Goal: Task Accomplishment & Management: Complete application form

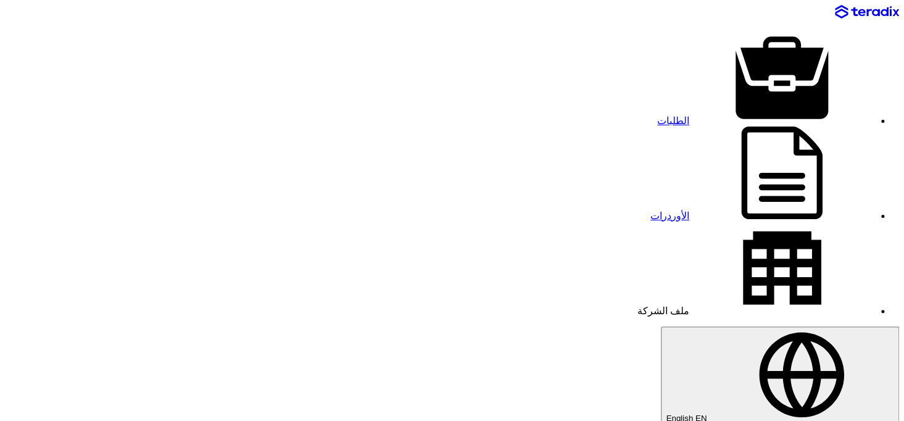
paste input "71727"
type input "71727"
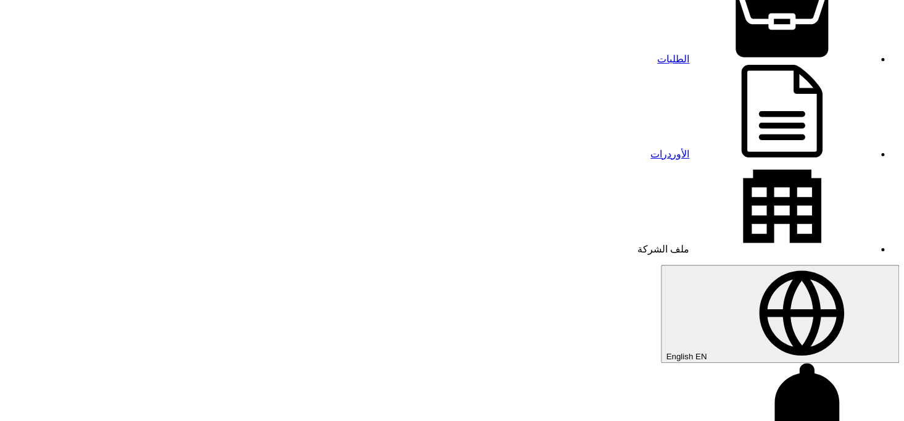
type input "90"
type input "40"
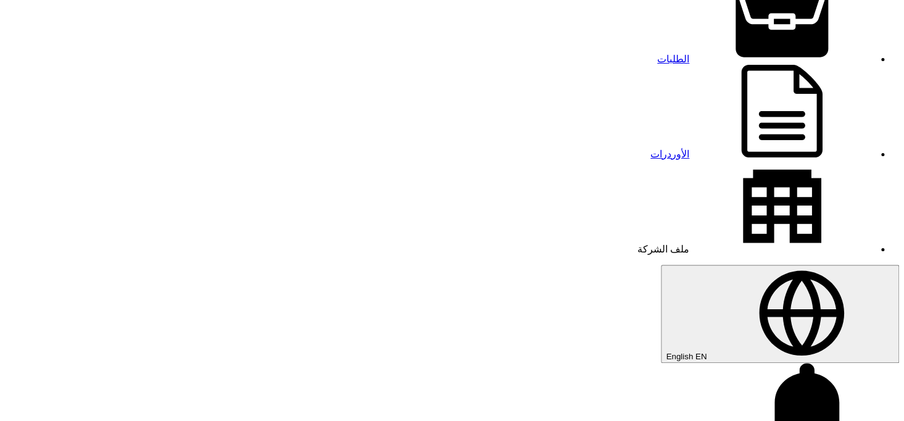
type input "-1"
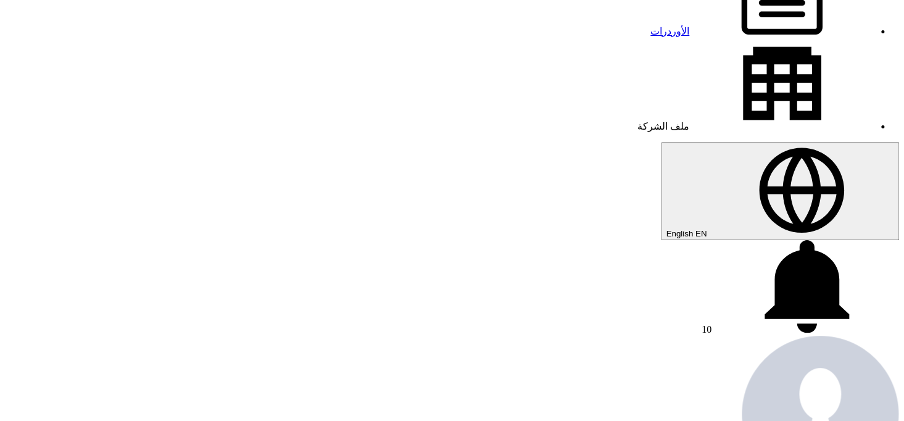
scroll to position [185, 0]
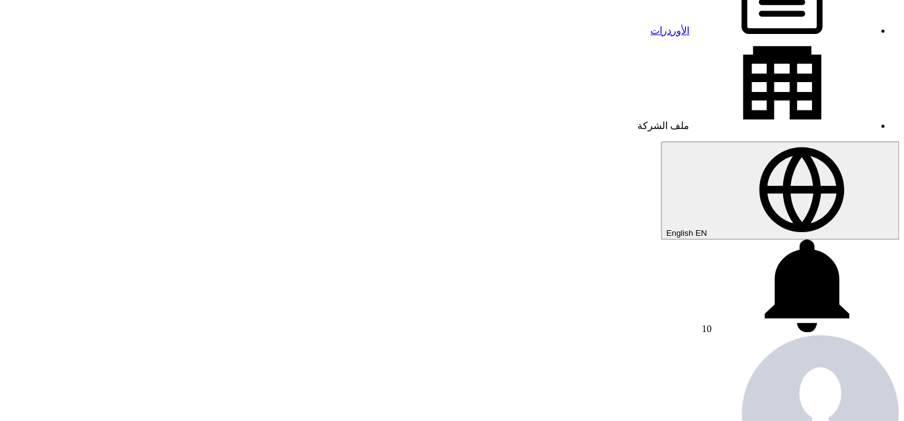
copy span "496A"
type input "30"
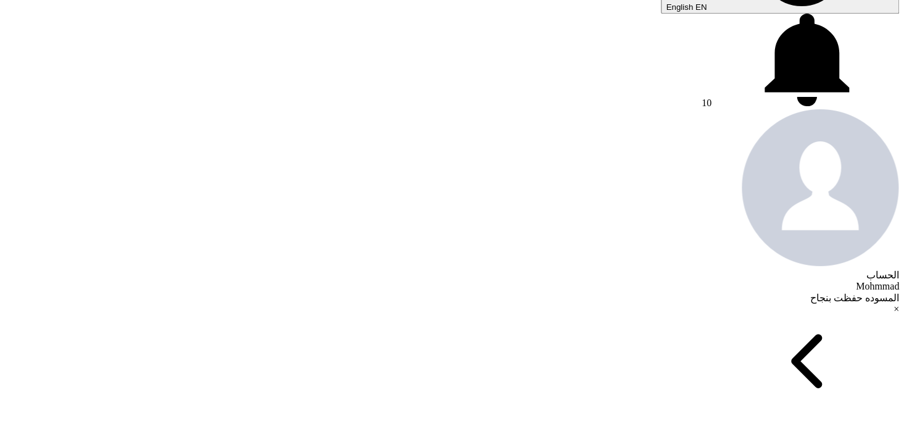
scroll to position [432, 0]
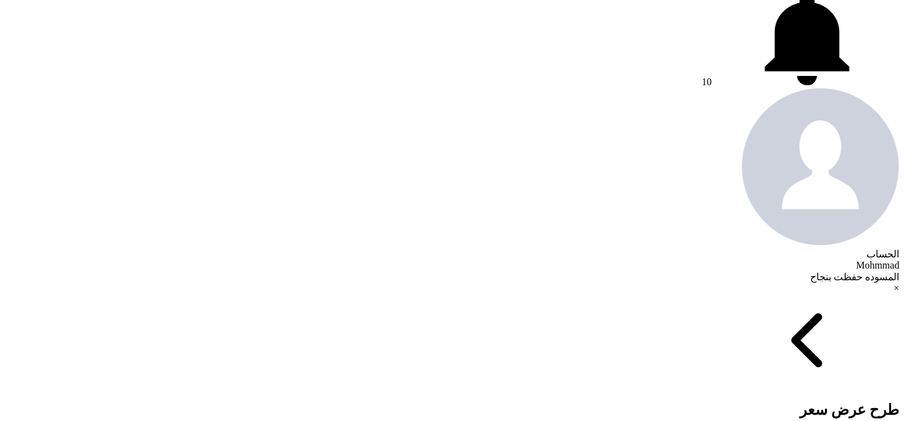
type input "[DATE]"
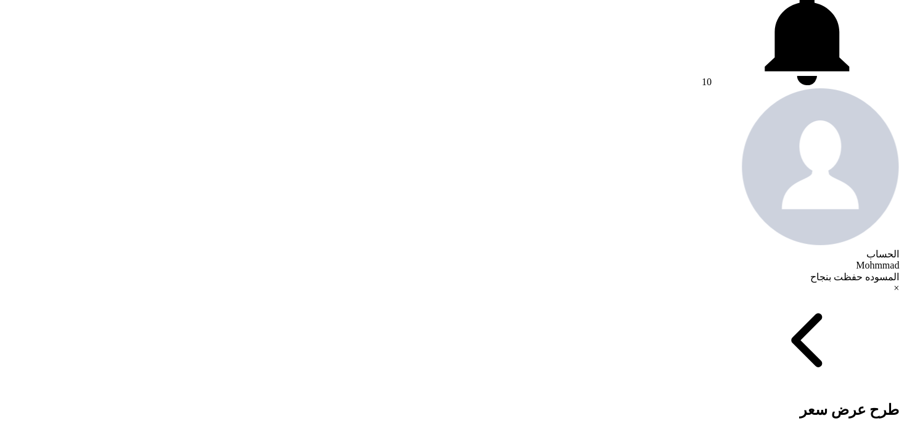
checkbox input "true"
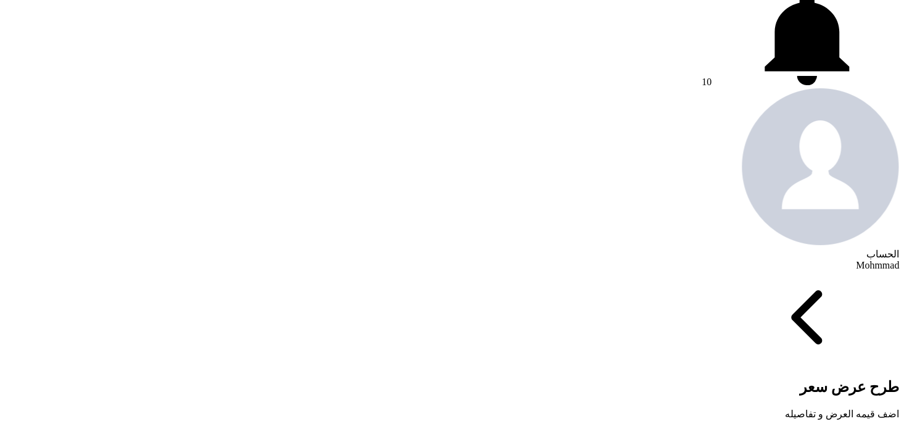
type input "4"
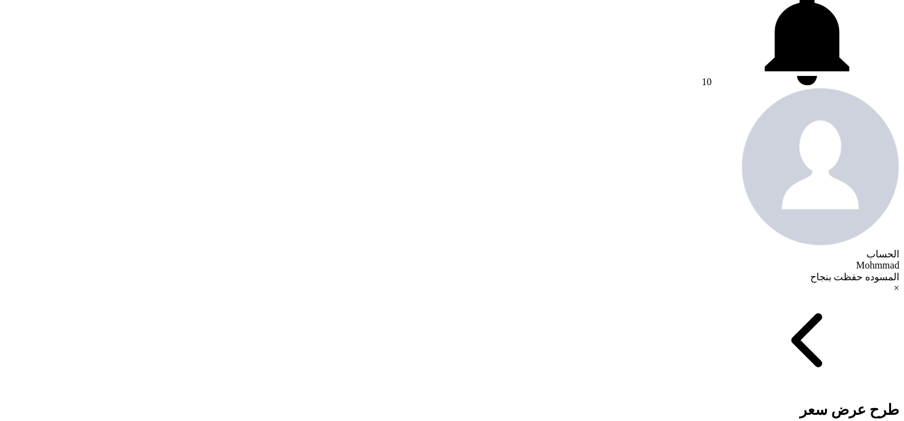
type input "60"
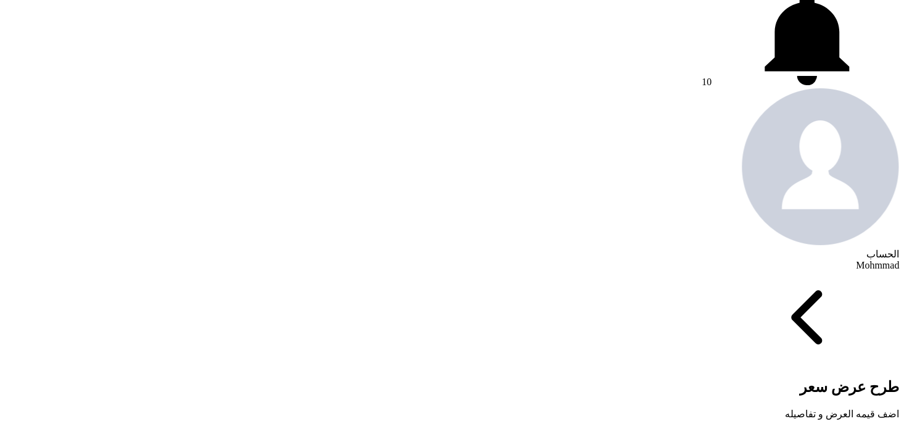
type input "100"
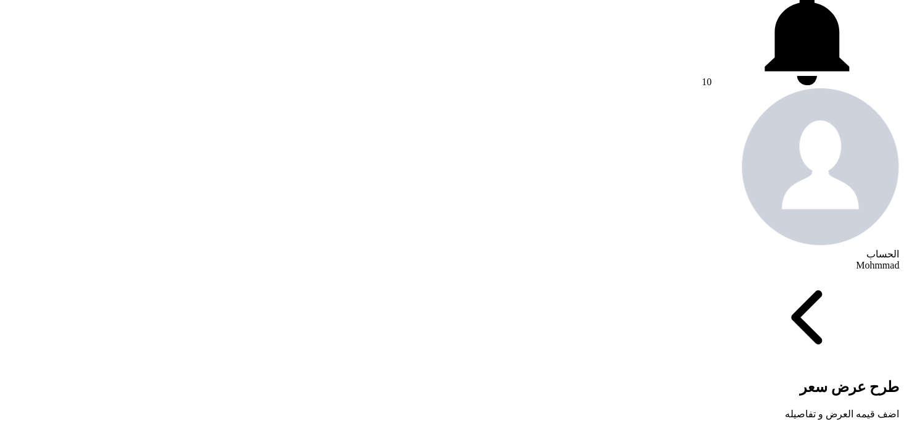
type input "60"
type input "100"
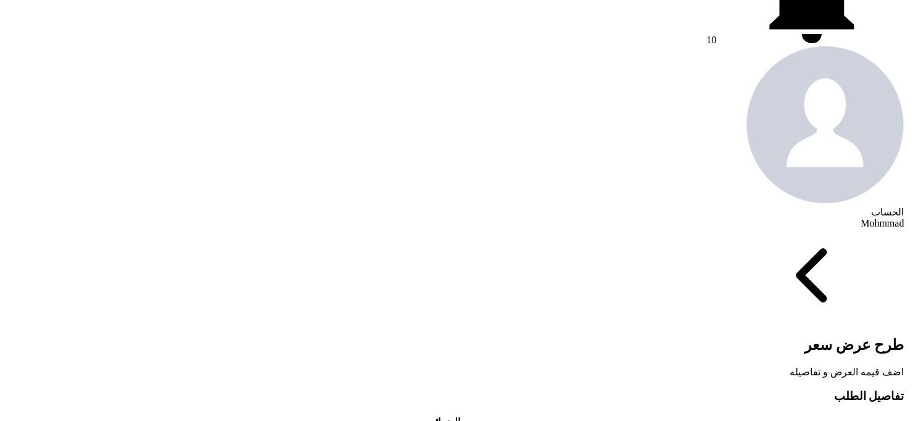
scroll to position [494, 0]
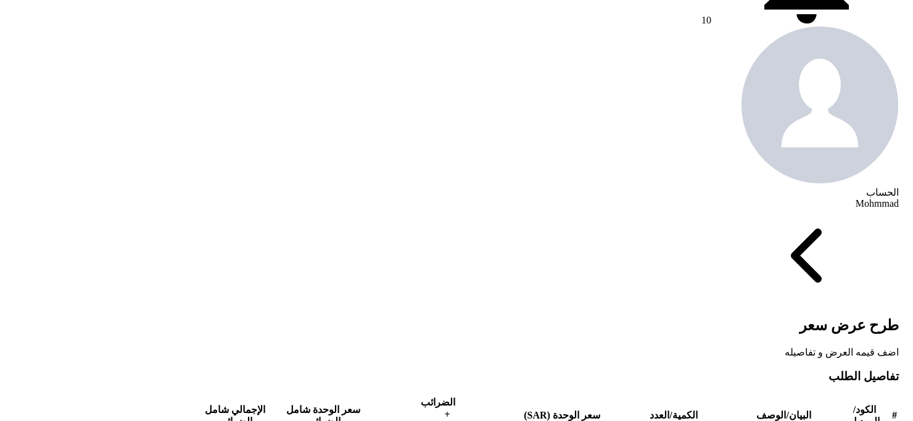
scroll to position [194, 0]
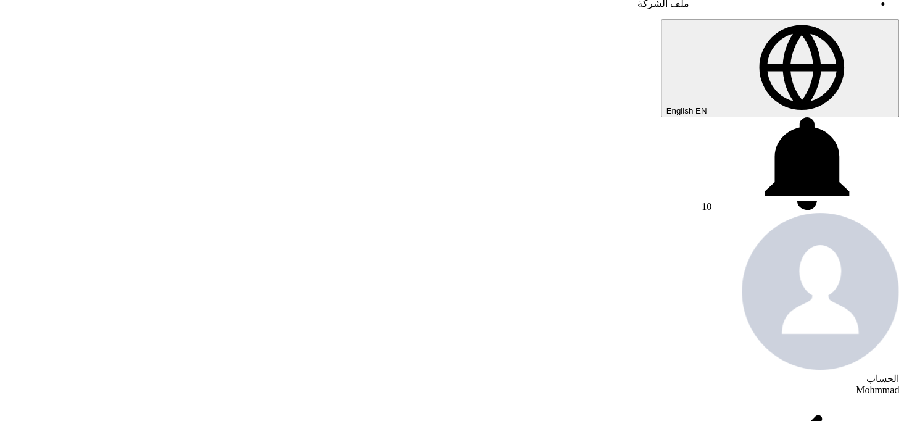
scroll to position [309, 0]
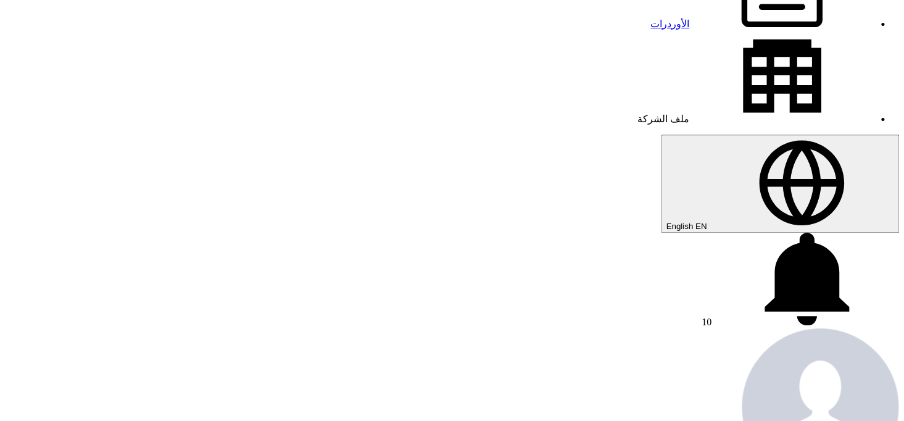
scroll to position [185, 0]
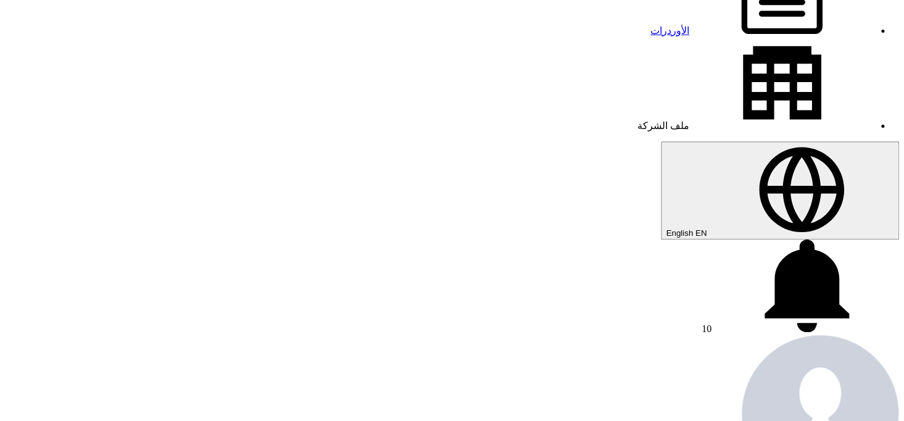
type input "40"
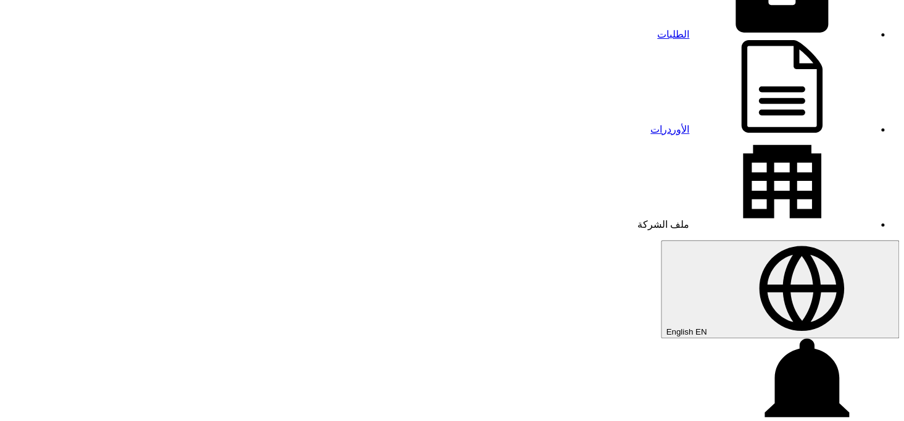
scroll to position [62, 0]
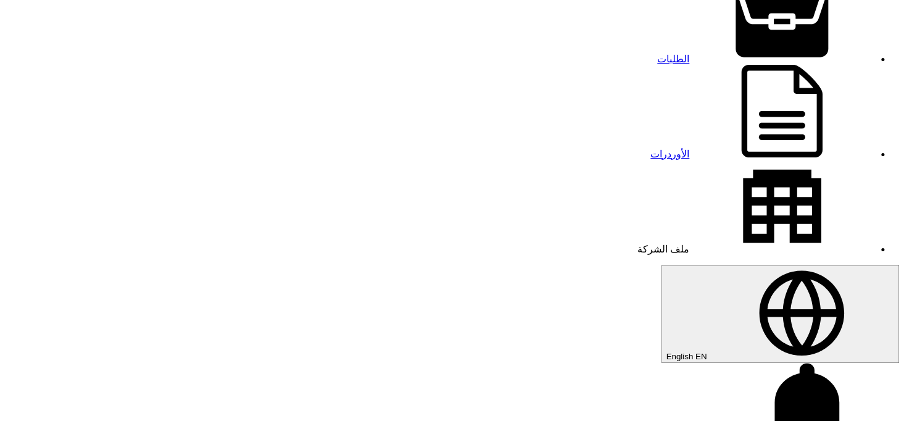
type input "30"
type input "70"
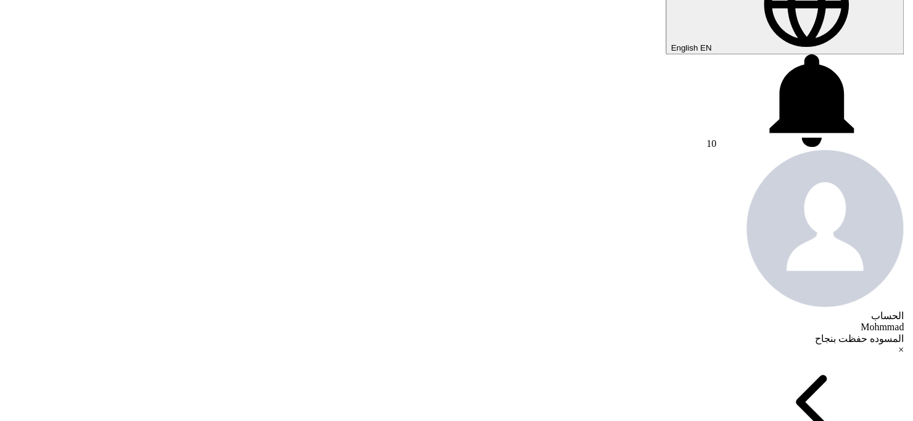
scroll to position [679, 0]
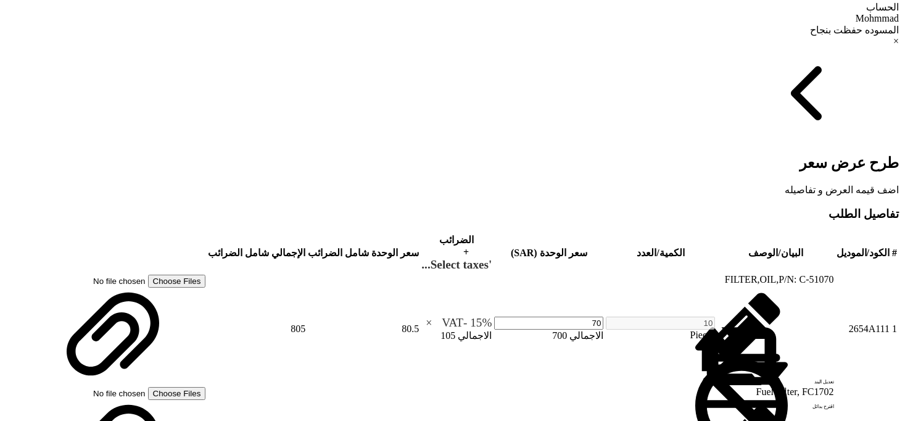
scroll to position [194, 0]
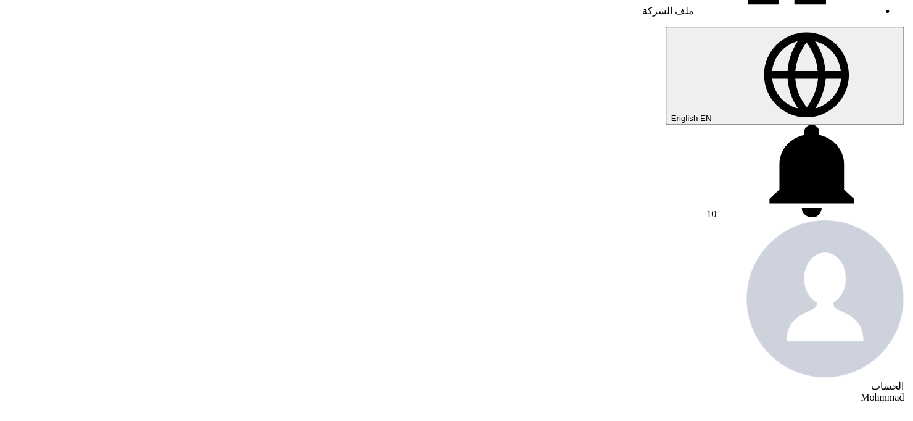
scroll to position [123, 0]
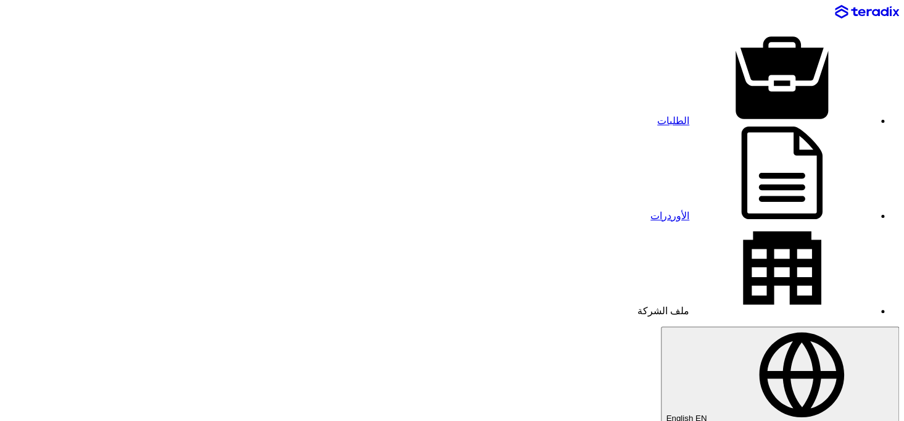
type input "67"
type input "67.5"
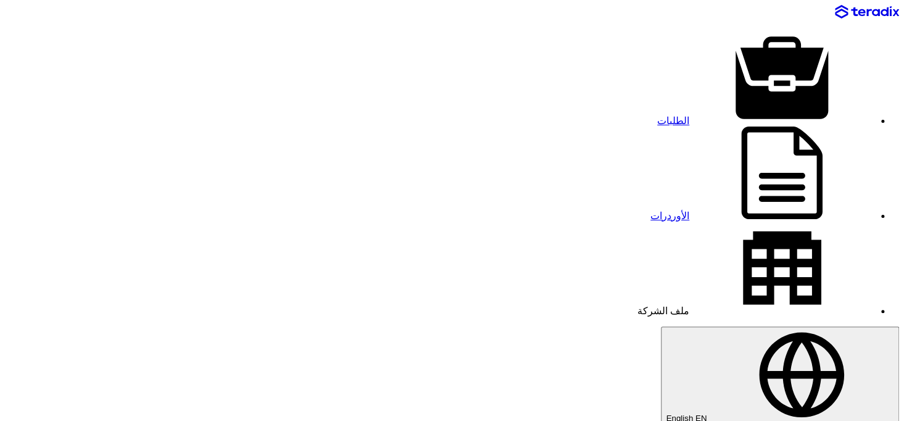
type input "35"
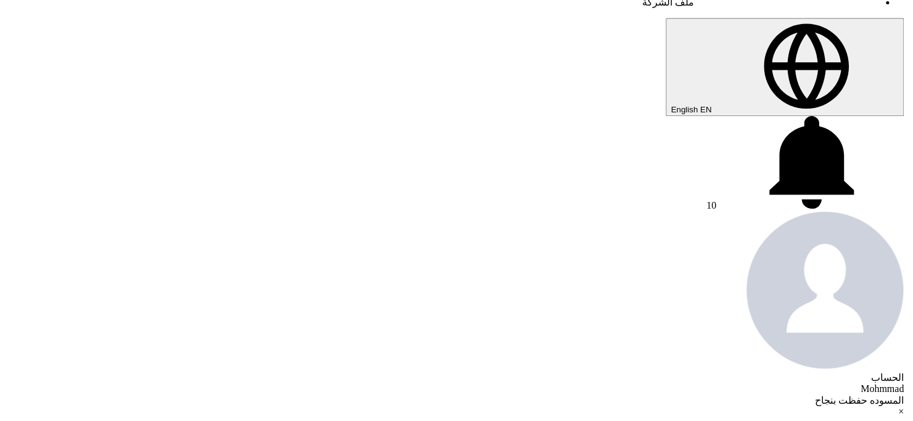
scroll to position [617, 0]
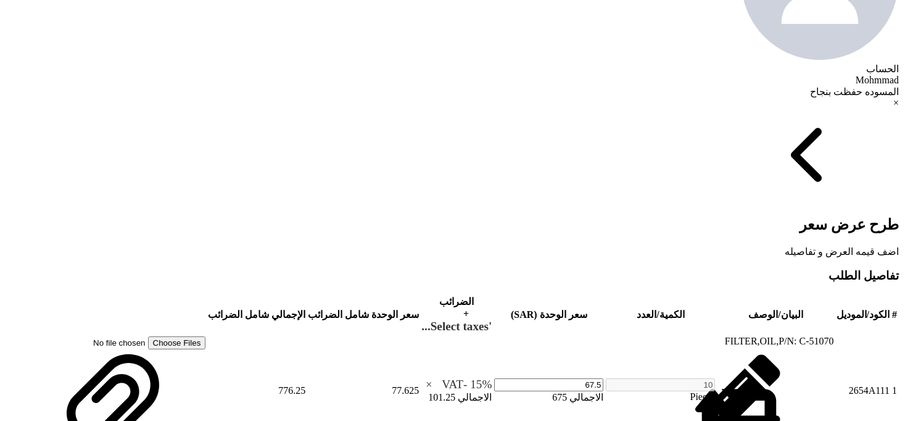
scroll to position [194, 0]
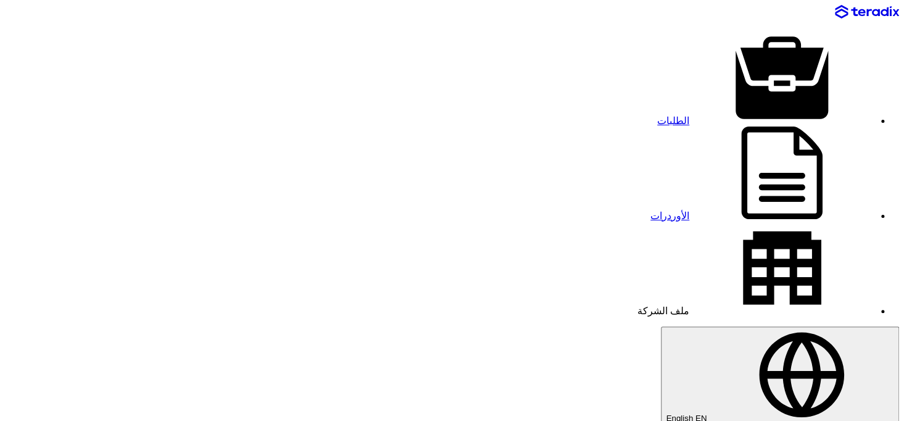
type input "30"
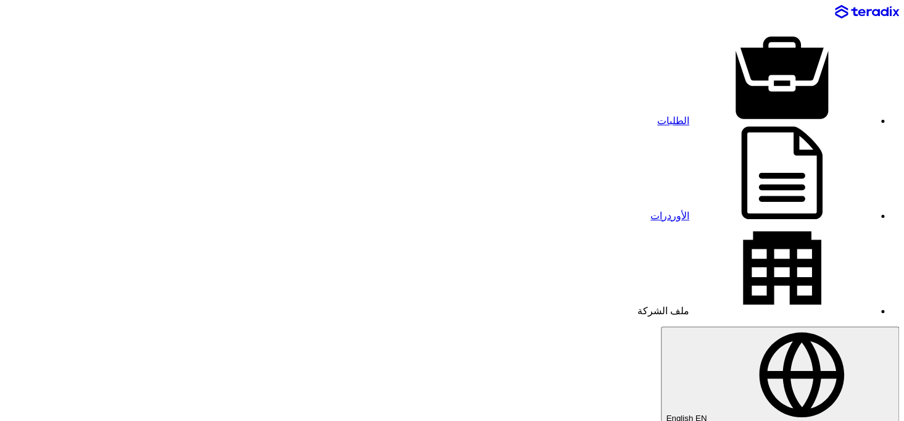
type input "65"
type input "45"
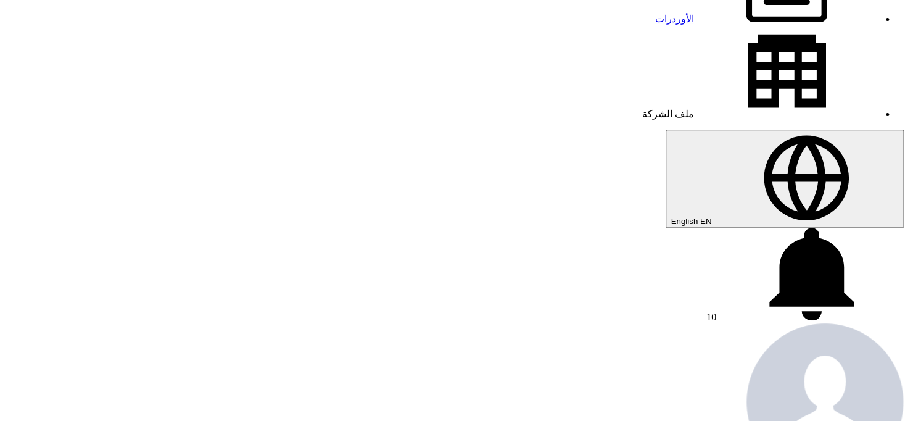
scroll to position [494, 0]
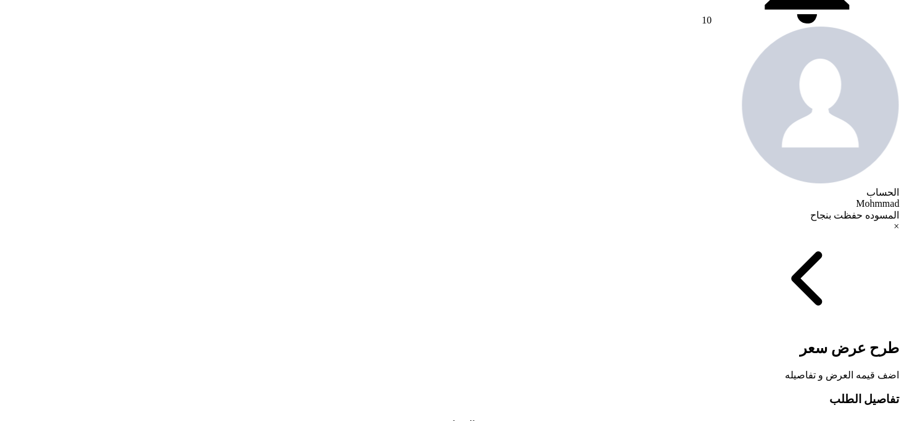
drag, startPoint x: 207, startPoint y: 320, endPoint x: 201, endPoint y: 330, distance: 11.6
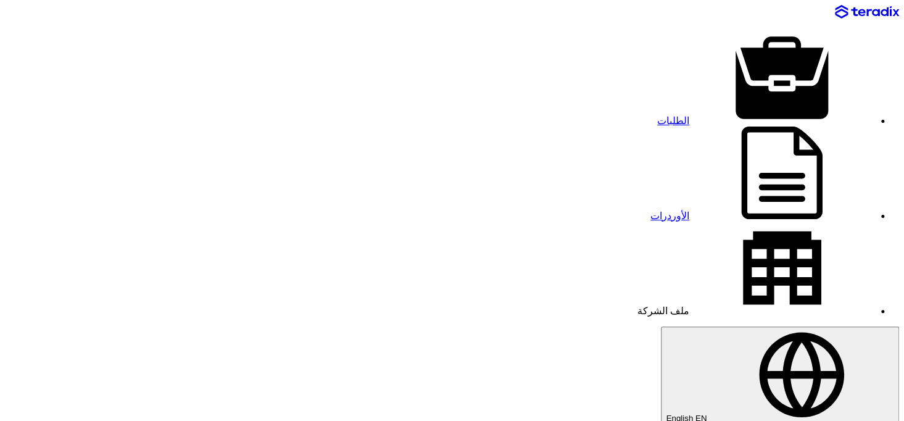
type input "60"
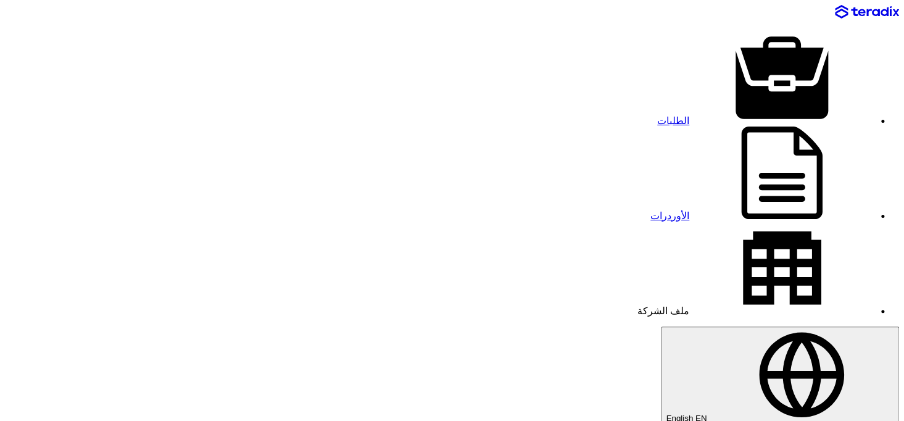
type input "50"
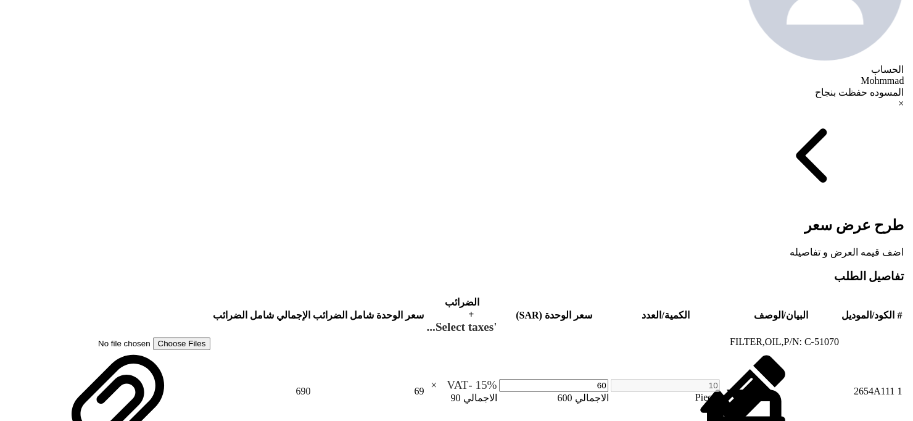
scroll to position [617, 0]
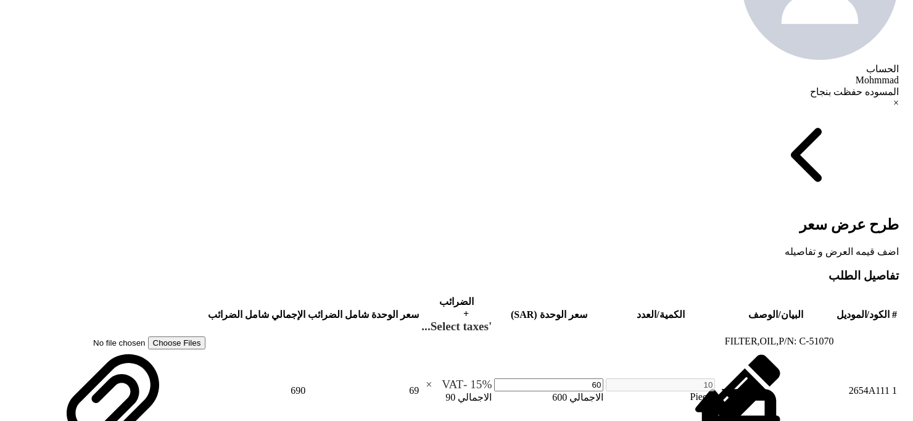
scroll to position [194, 0]
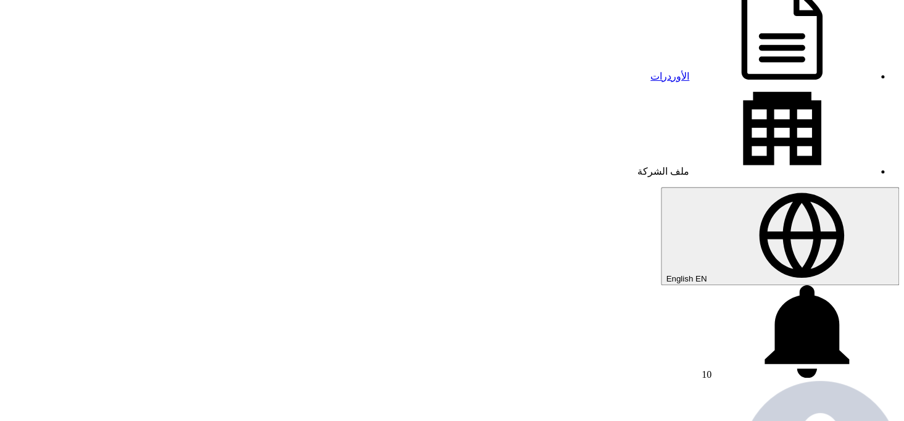
scroll to position [247, 0]
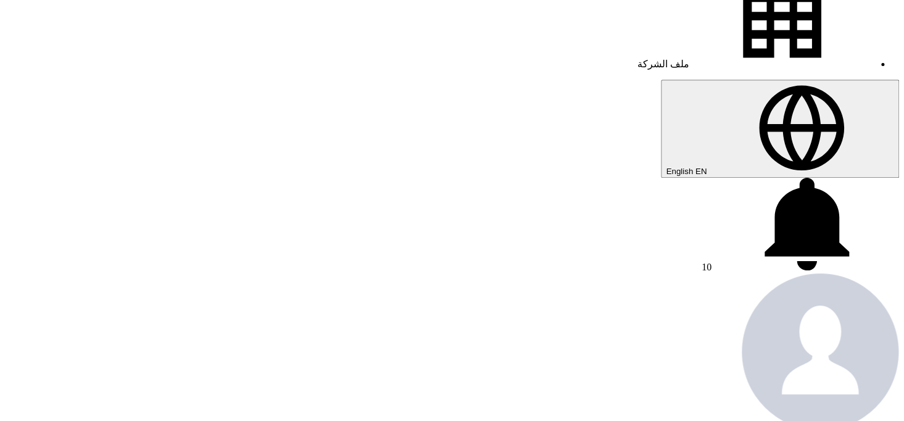
type input "45"
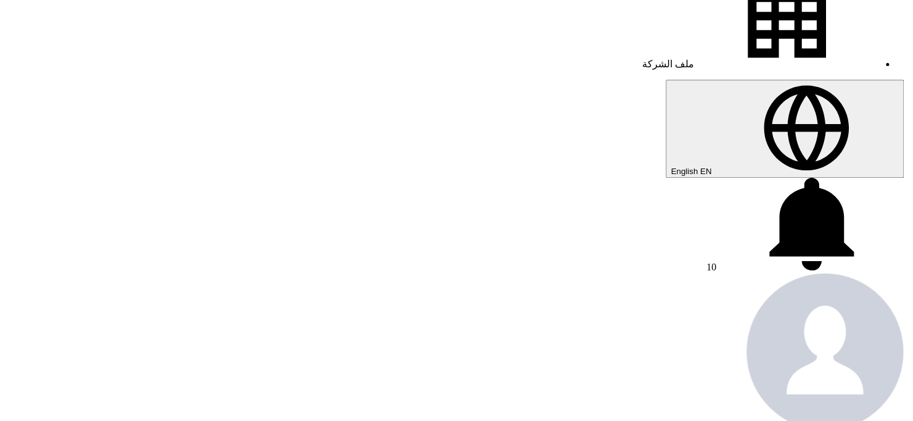
scroll to position [555, 0]
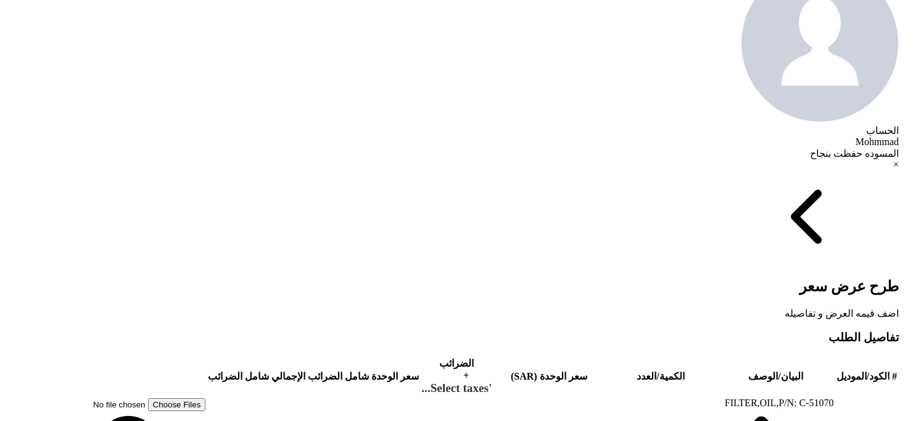
scroll to position [194, 0]
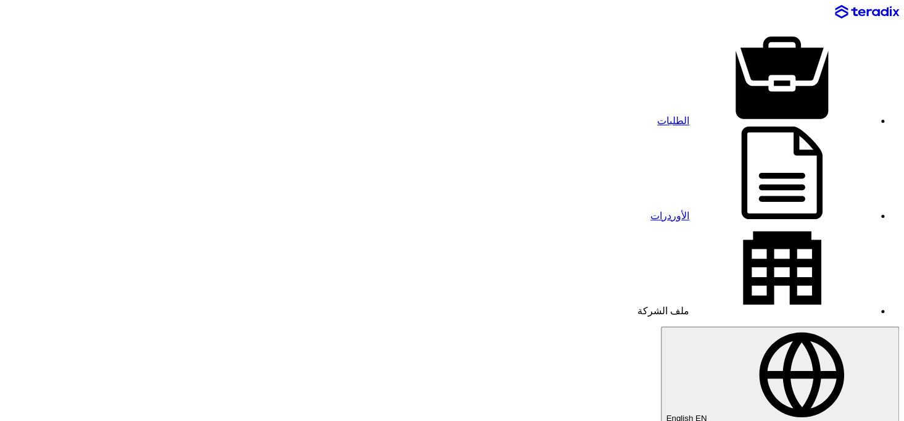
type input "71389"
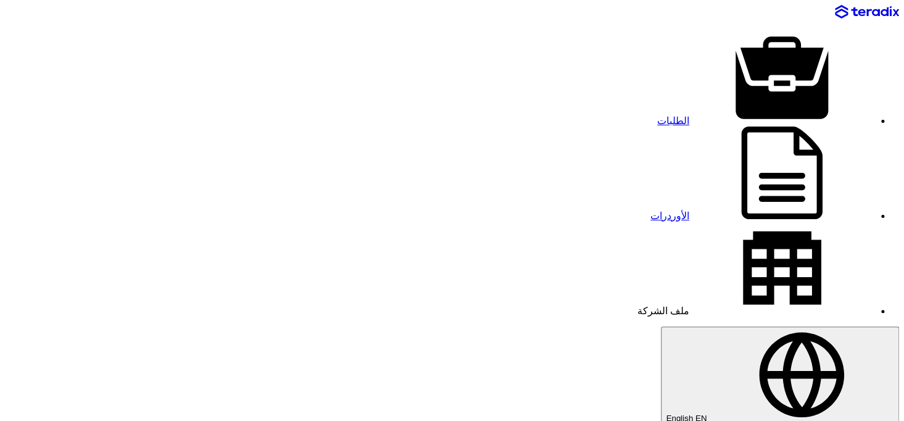
copy div "71389"
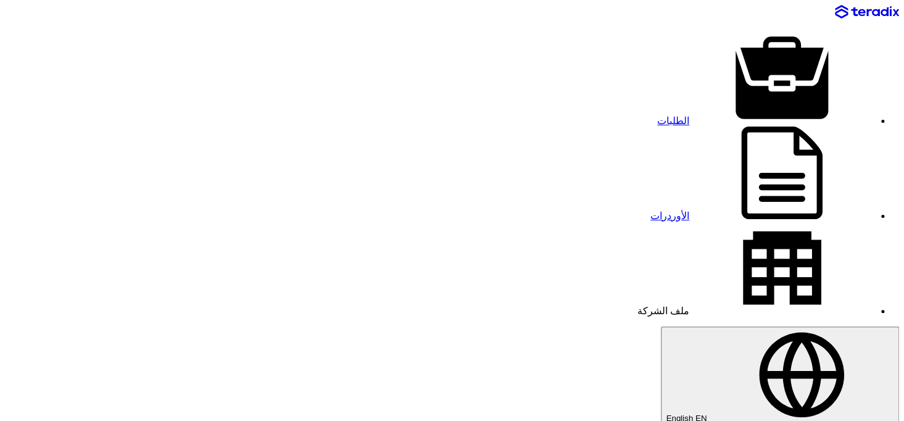
paste input "71389"
type input "71389"
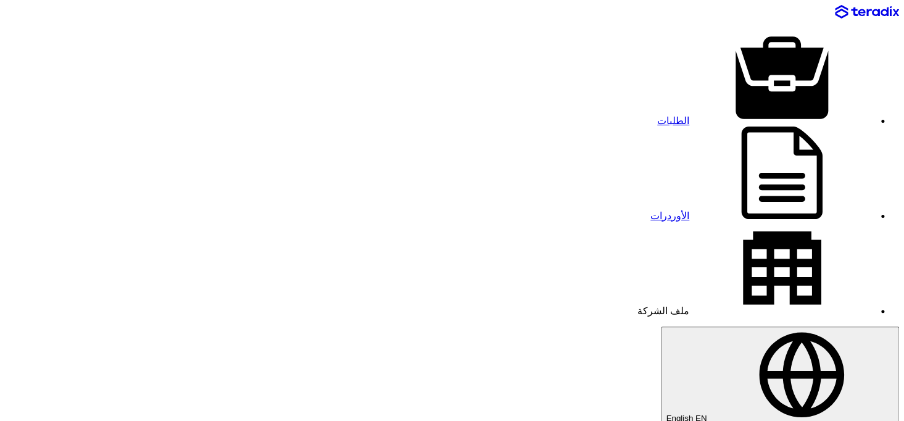
type input "400"
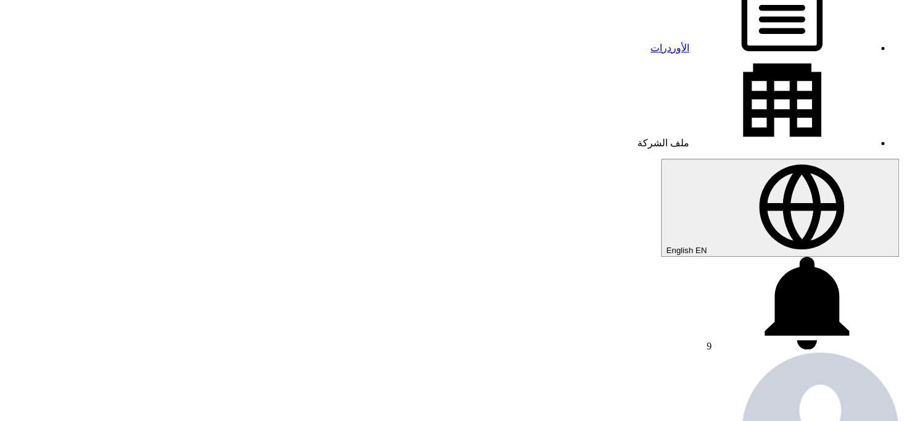
scroll to position [185, 0]
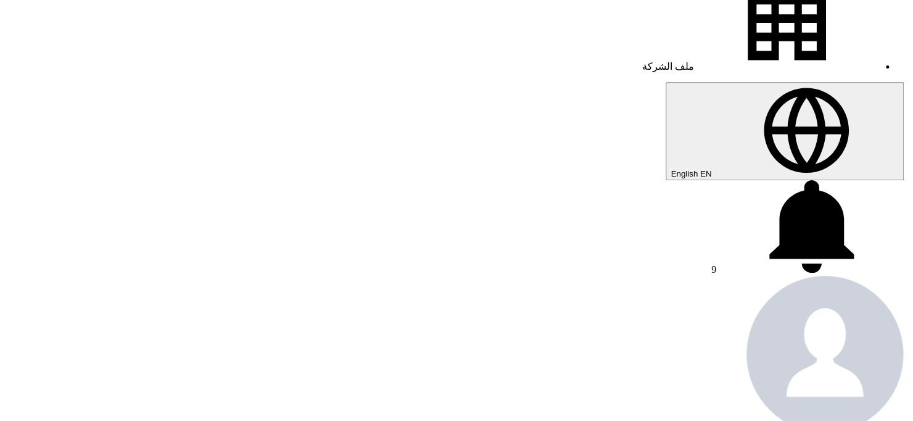
scroll to position [309, 0]
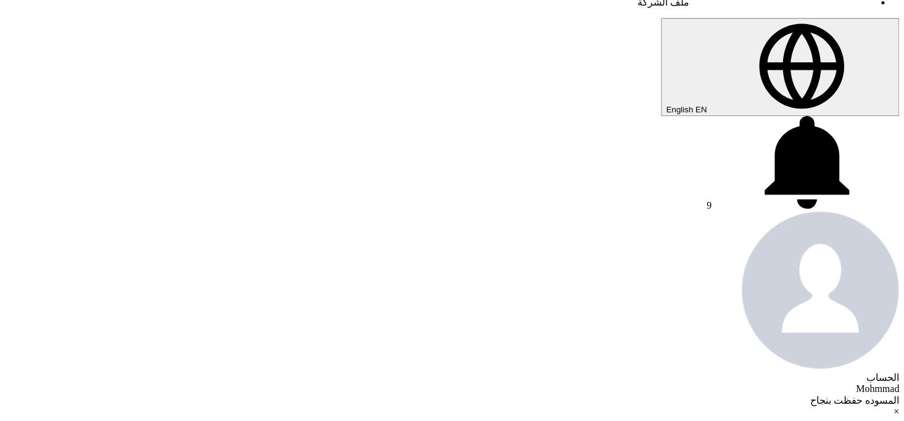
type input "[DATE]"
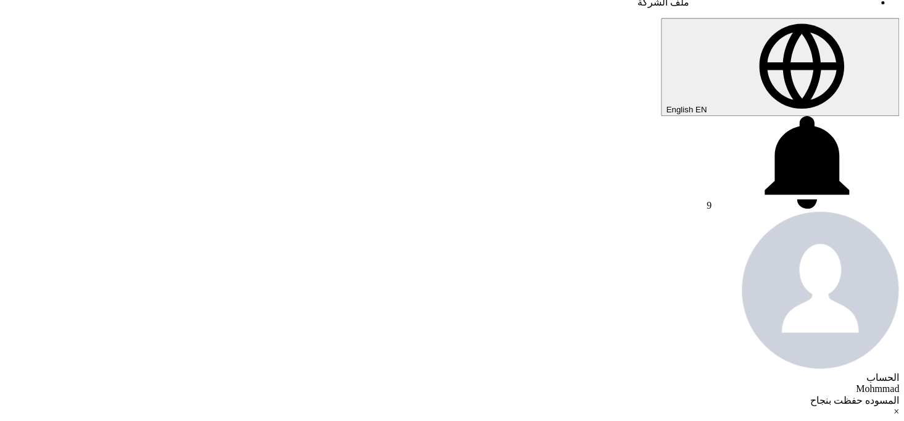
checkbox input "true"
type input "100"
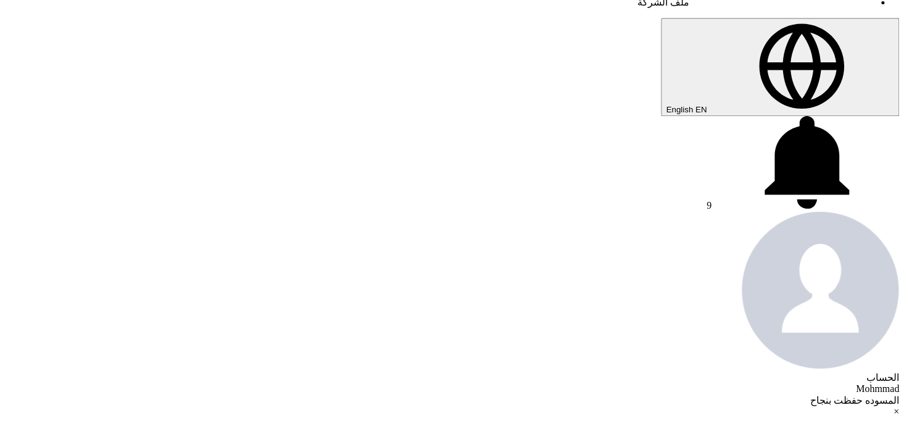
type input "60"
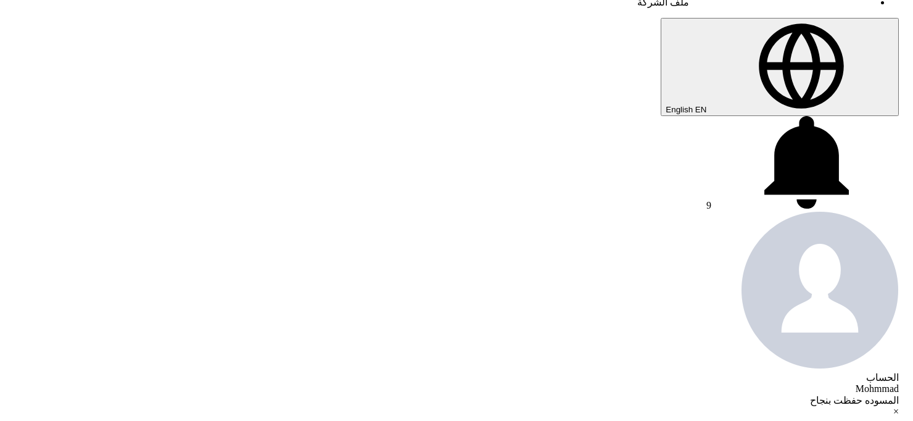
scroll to position [122, 0]
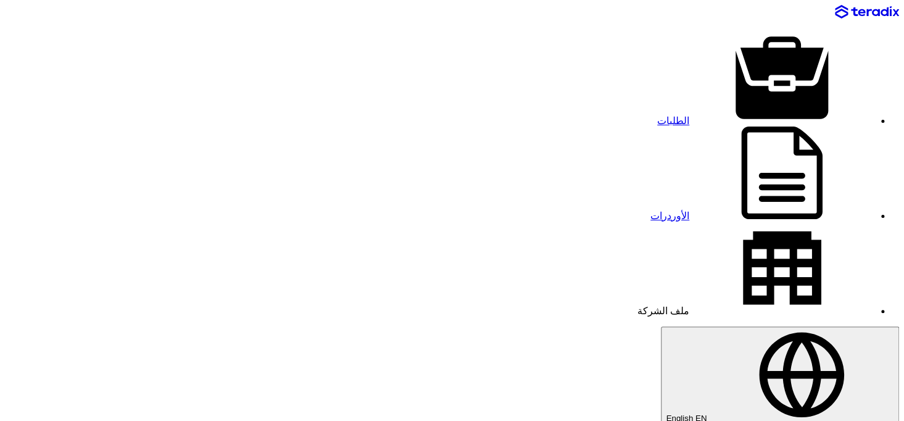
paste input "71714"
type input "71714"
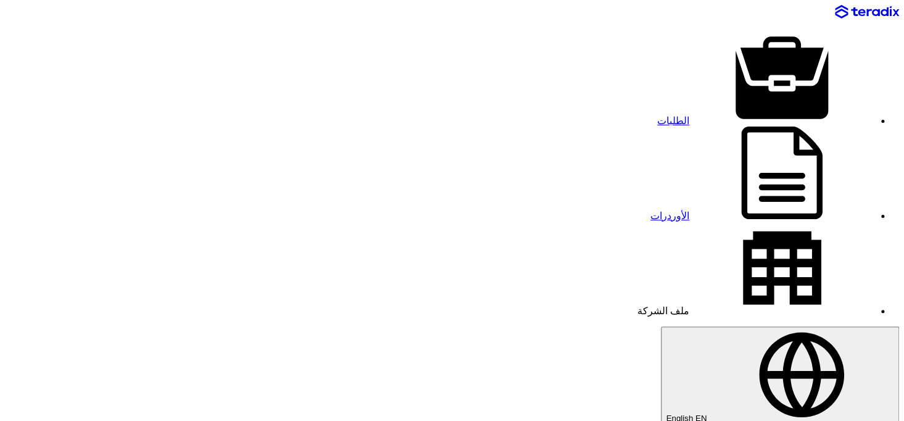
type input "30"
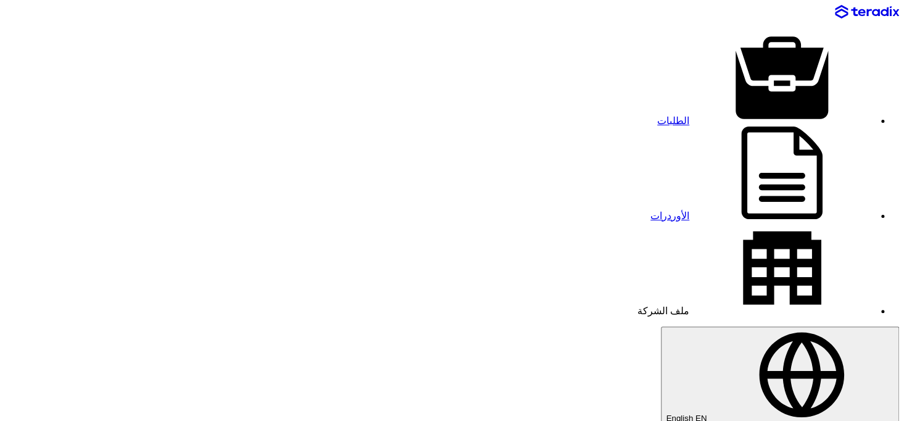
copy span "4600A447"
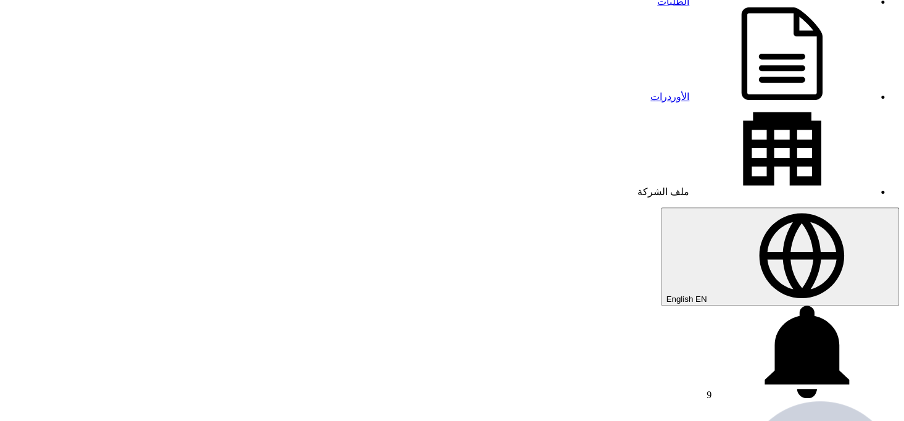
scroll to position [123, 0]
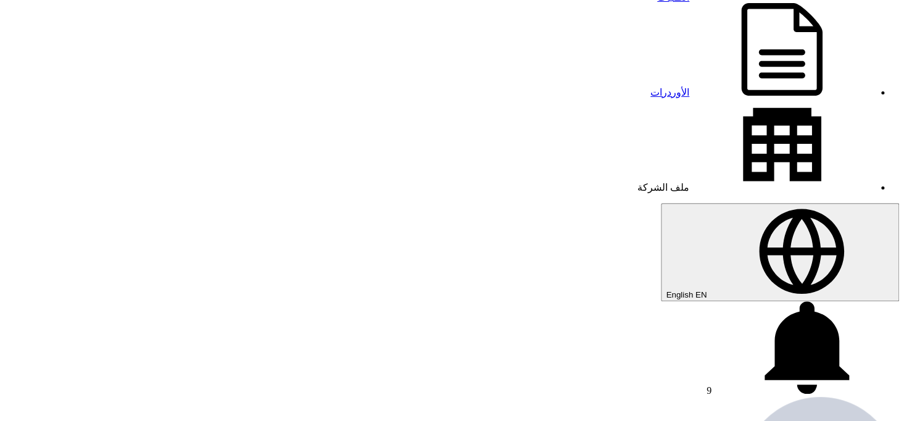
type input "400"
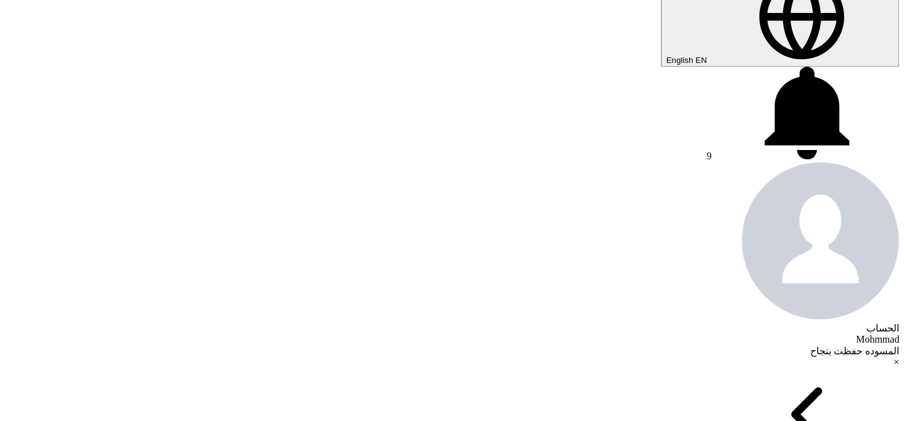
scroll to position [432, 0]
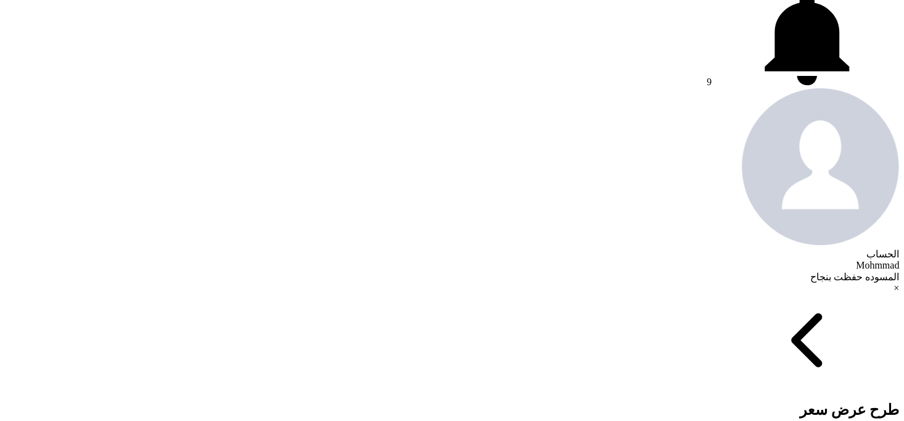
type input "[DATE]"
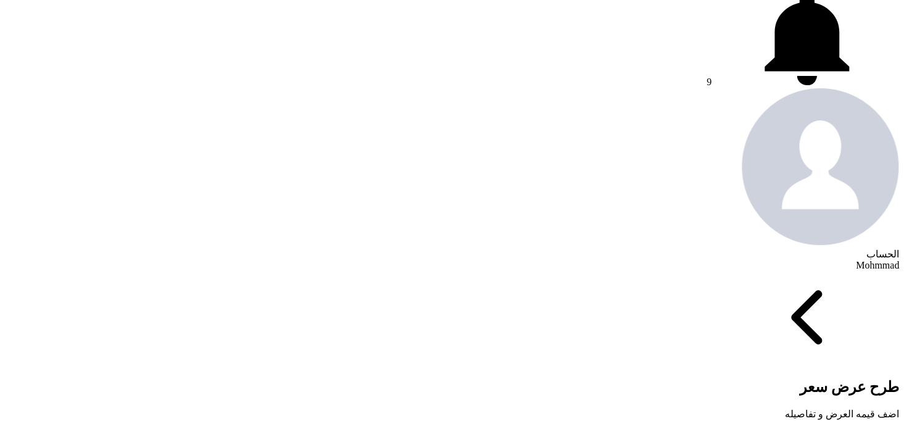
checkbox input "true"
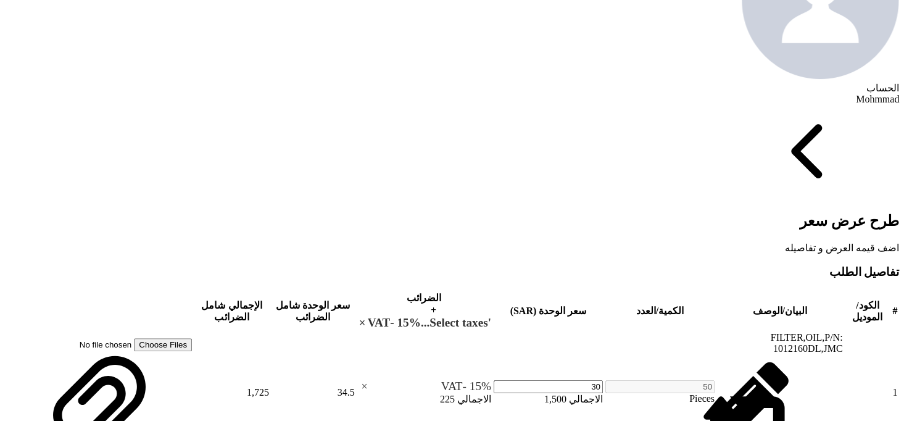
scroll to position [617, 0]
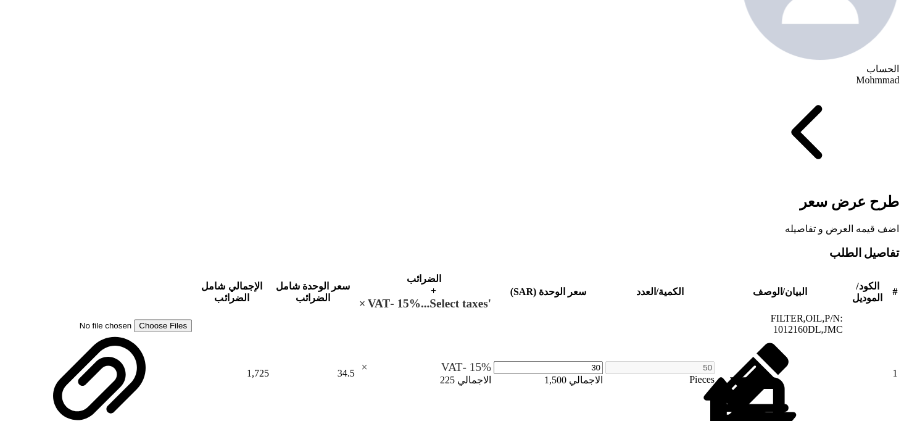
type input "100"
type input "60"
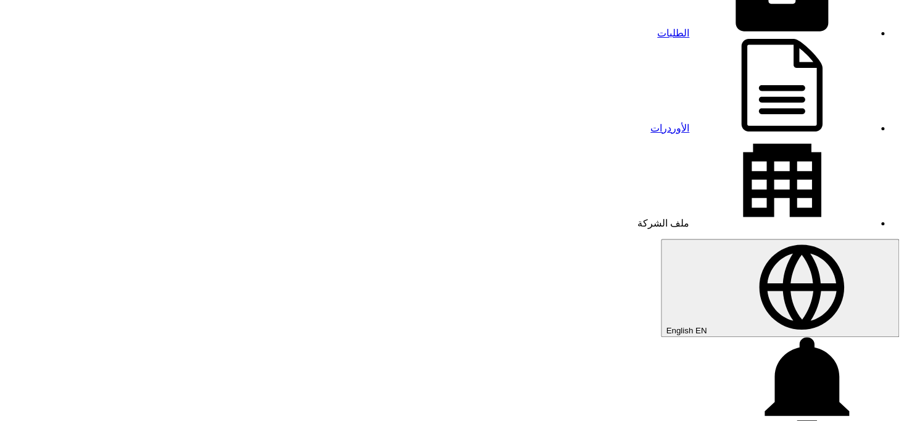
scroll to position [62, 0]
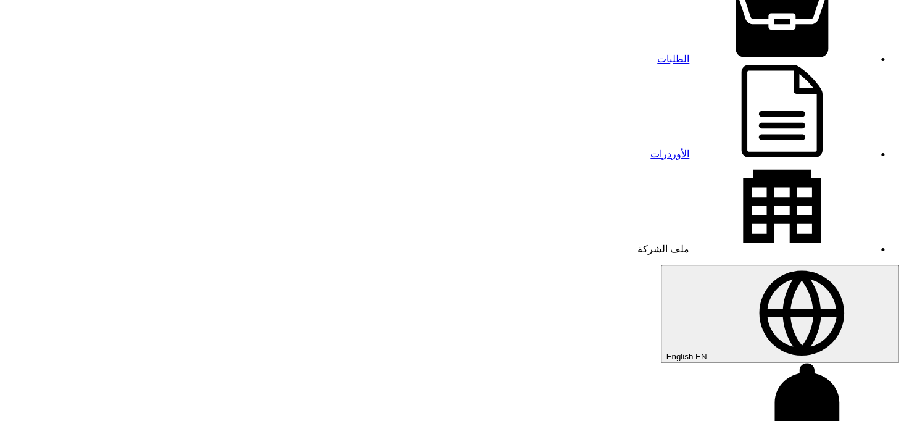
type input "البند الاخير قماش كامل ياباني مع الحديد"
copy span "4600A447"
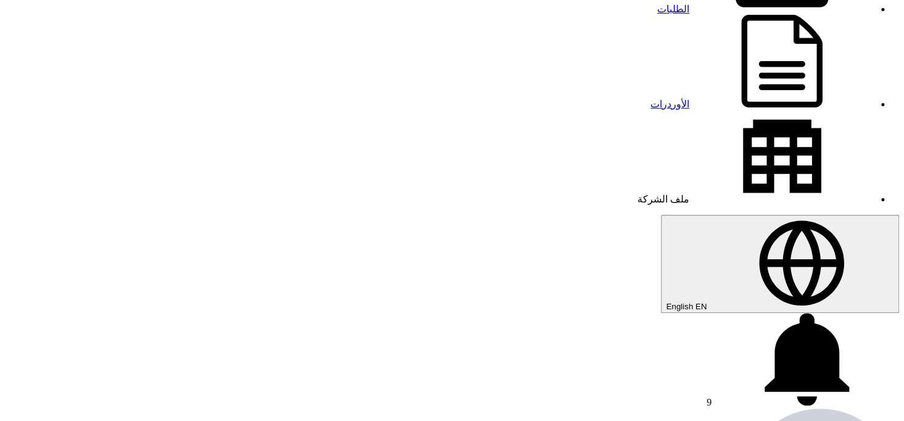
scroll to position [247, 0]
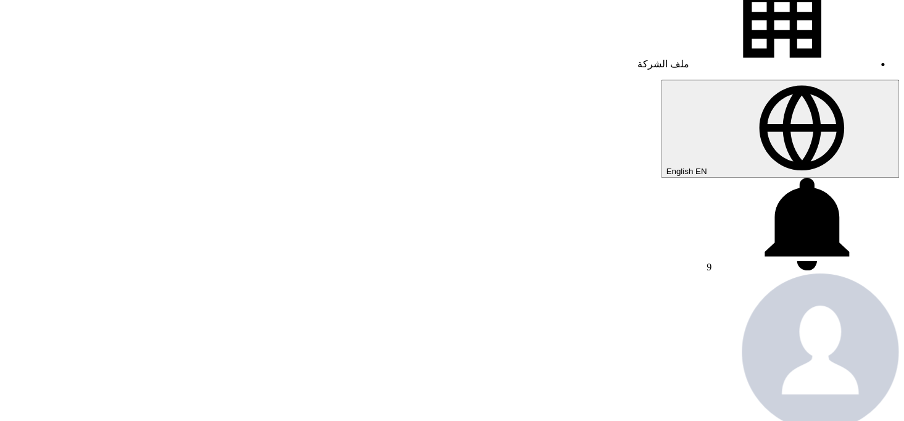
type input "220"
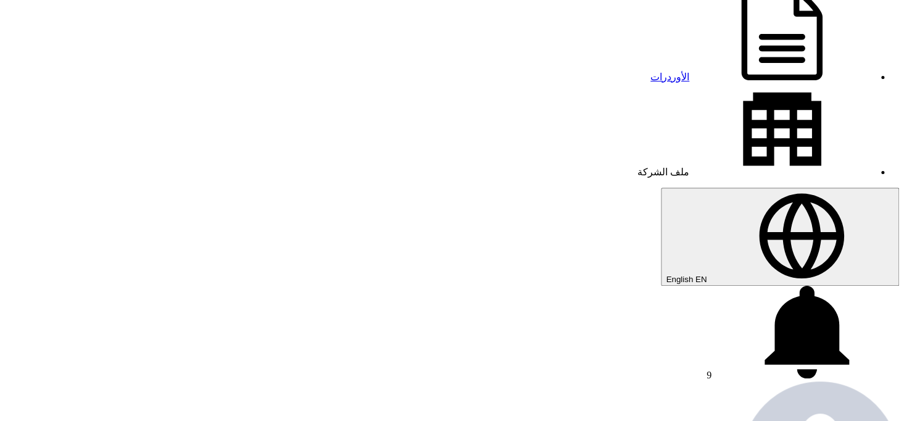
scroll to position [123, 0]
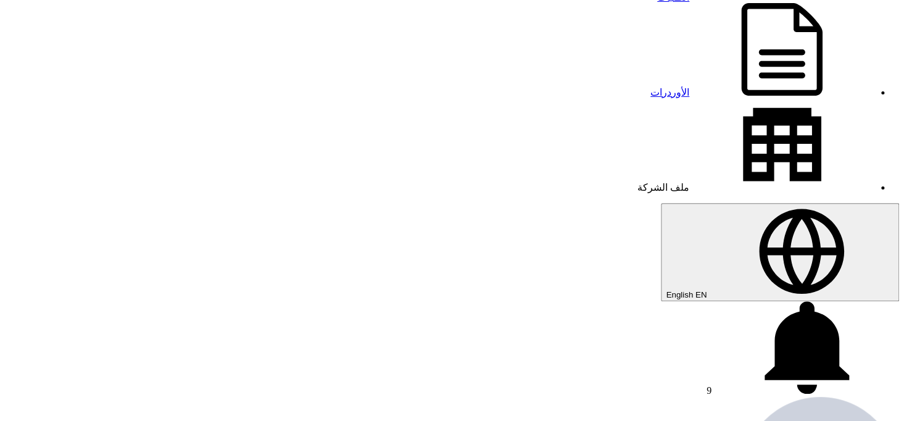
copy span "587831692"
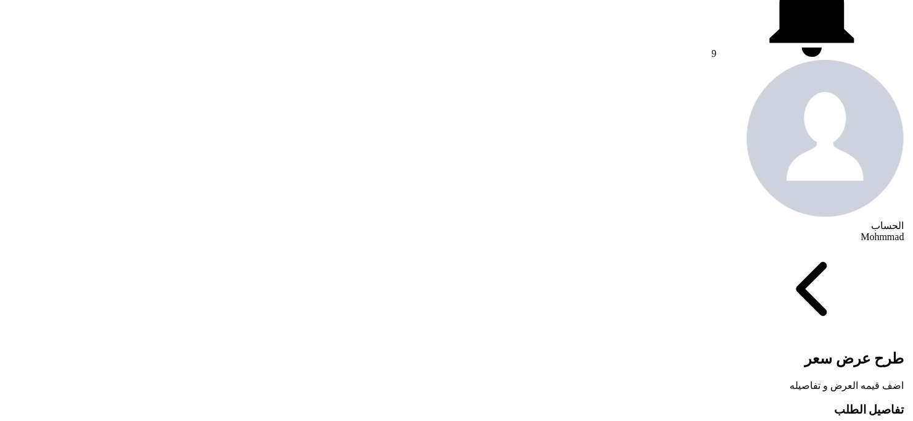
scroll to position [555, 0]
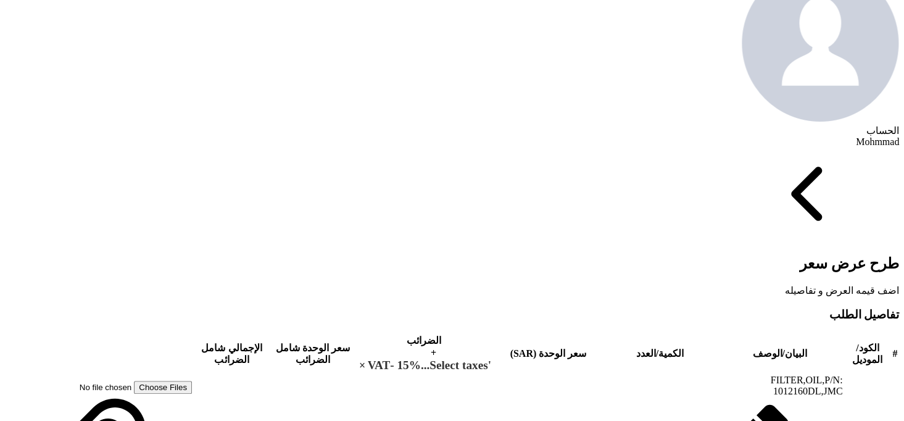
paste input "002195"
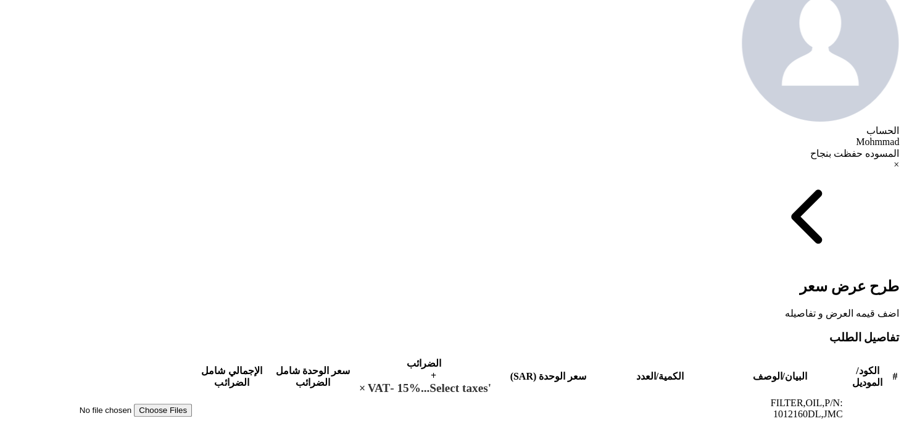
type input "البند الاخير قماش كامل ياباني مع الحديد 002195"
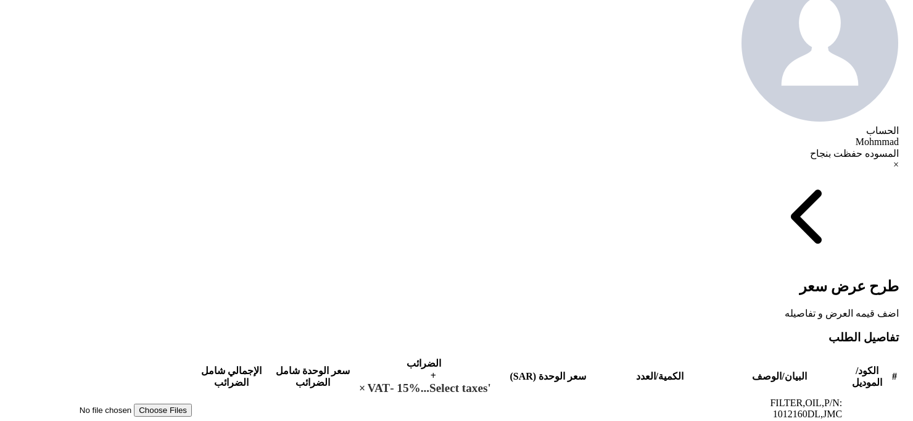
scroll to position [215, 0]
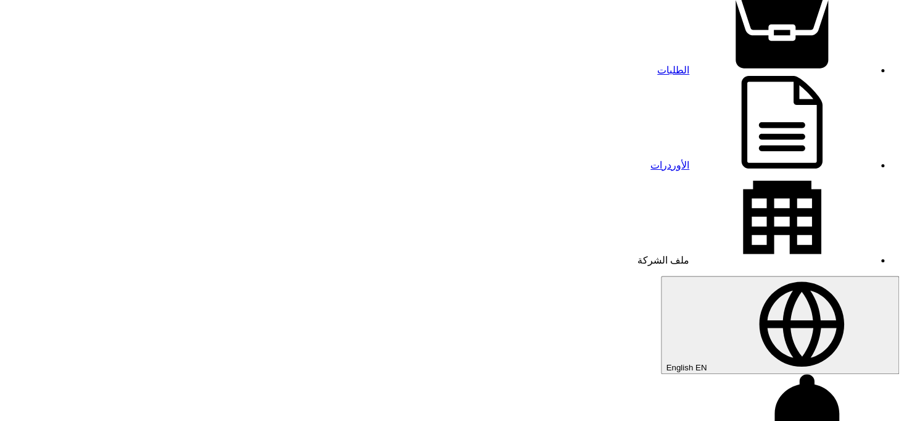
scroll to position [123, 0]
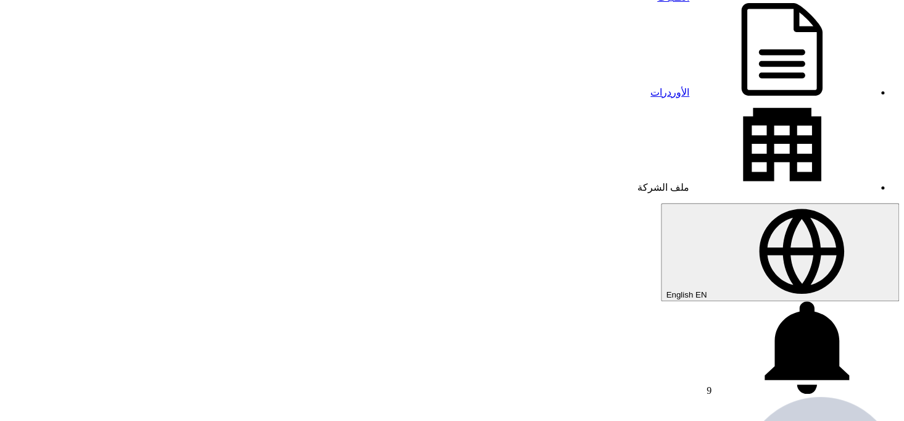
type input "40"
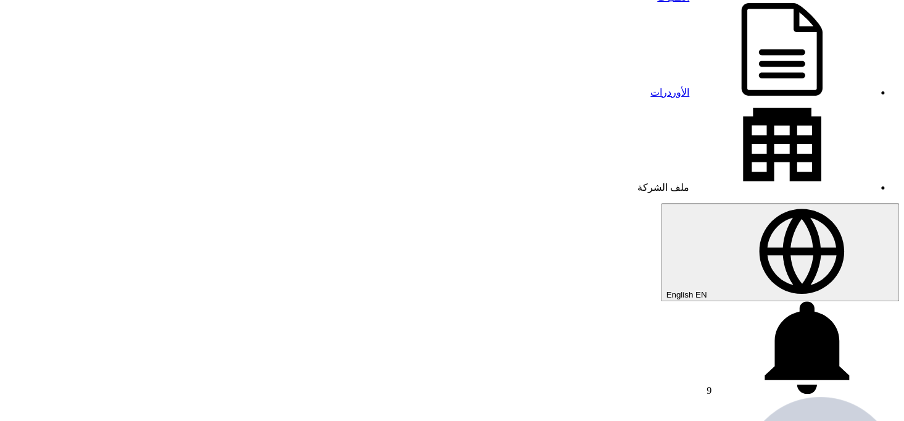
type input "210"
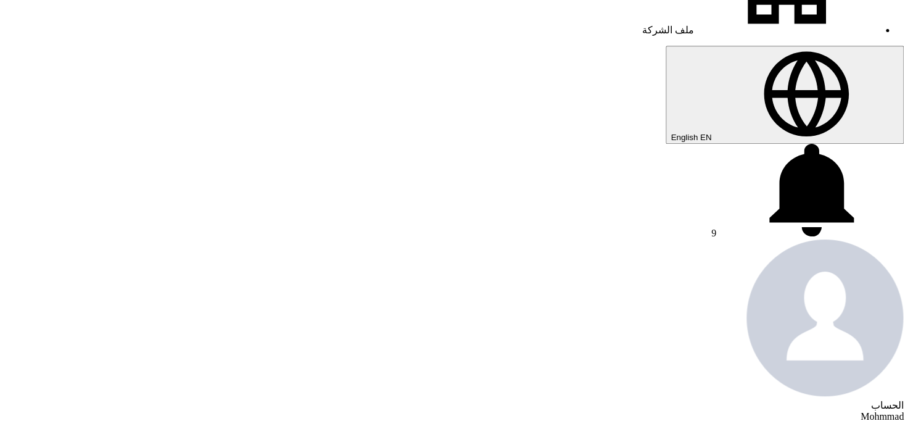
scroll to position [494, 0]
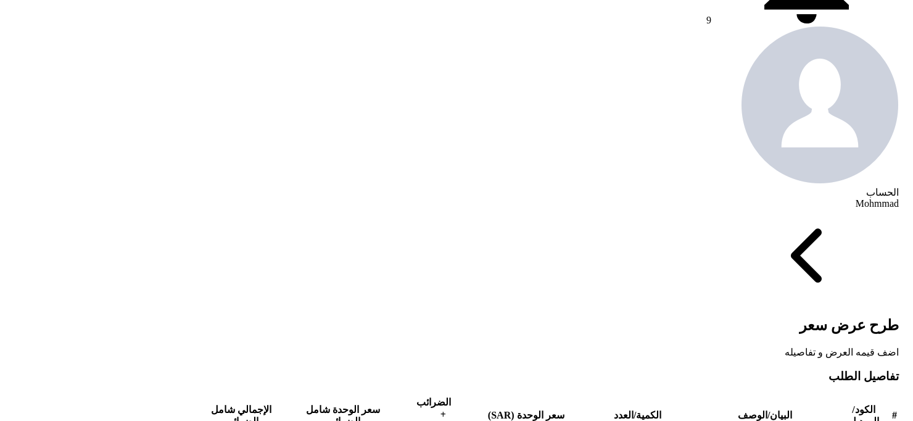
scroll to position [215, 0]
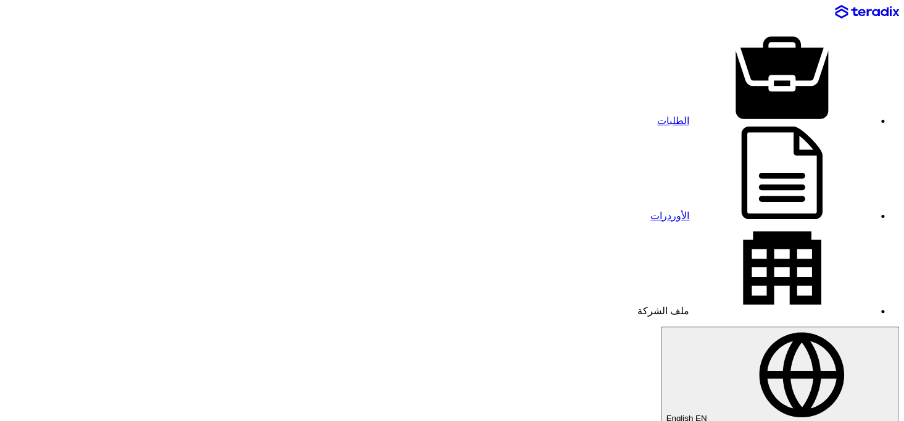
type input "35"
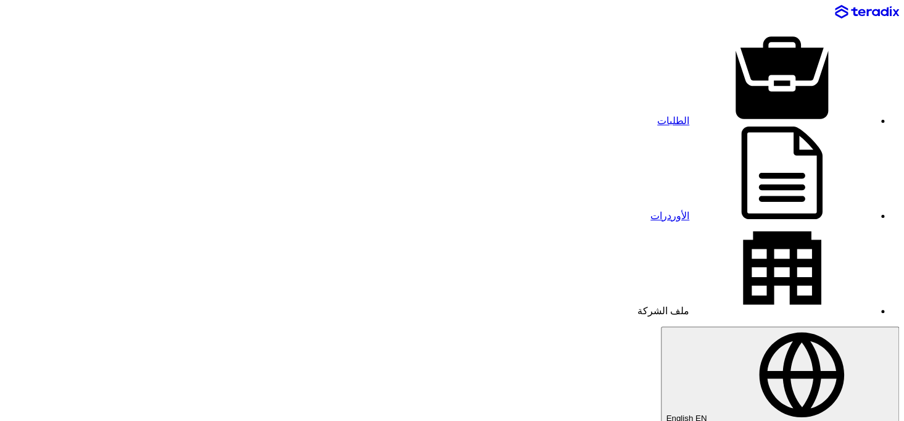
type input "200"
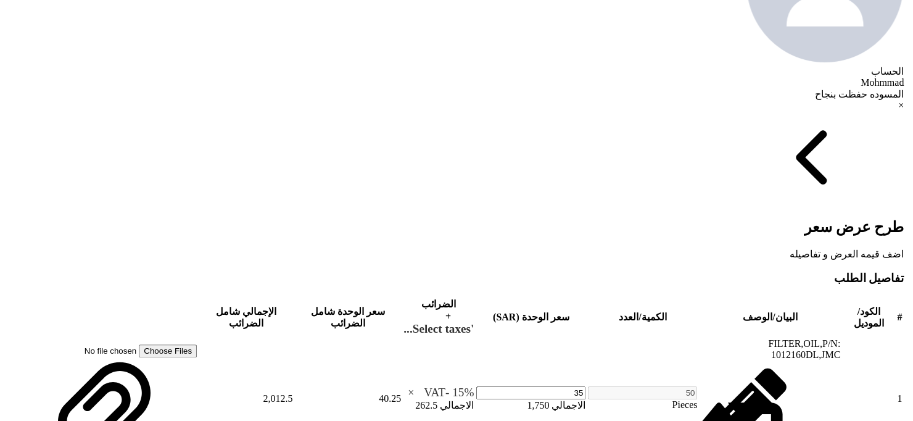
scroll to position [617, 0]
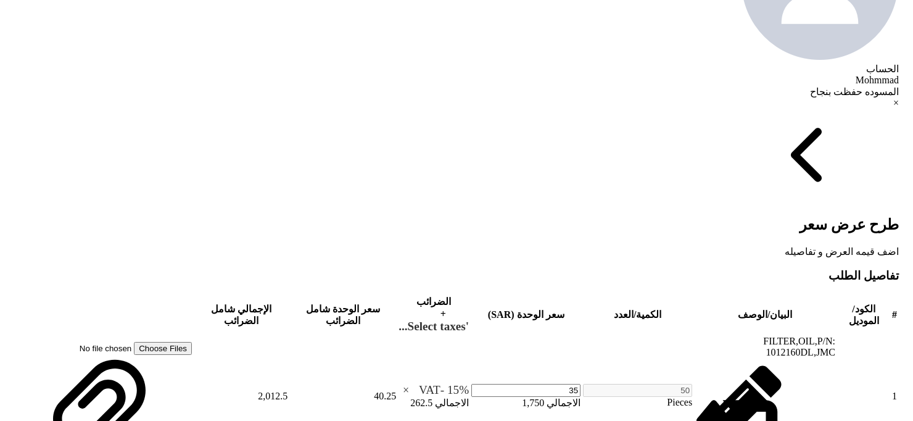
scroll to position [215, 0]
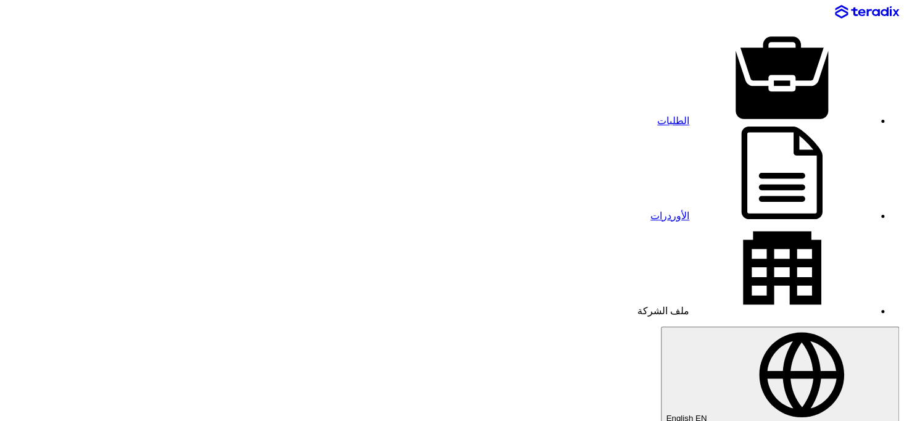
type input "150"
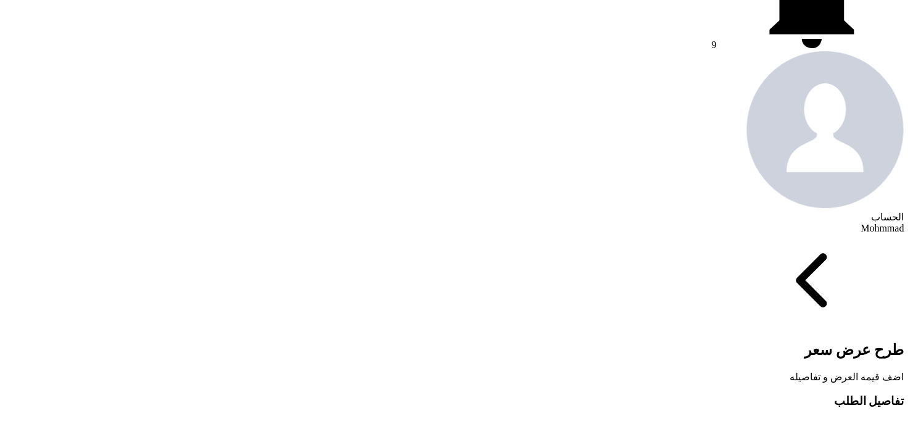
scroll to position [555, 0]
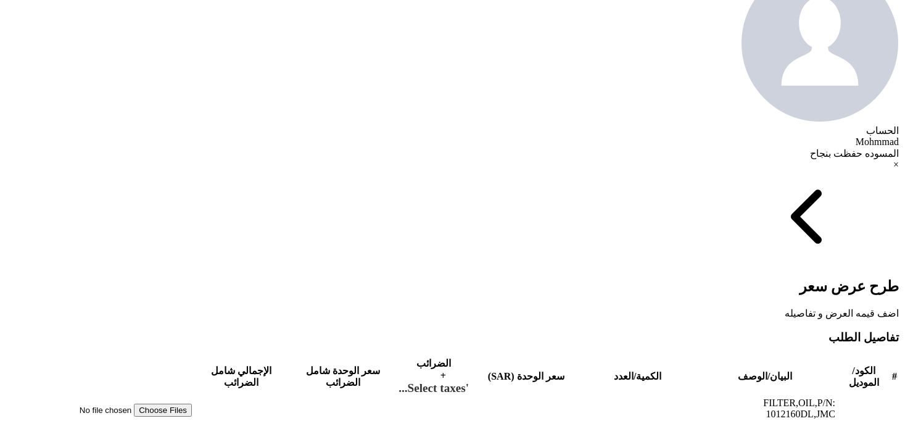
scroll to position [215, 0]
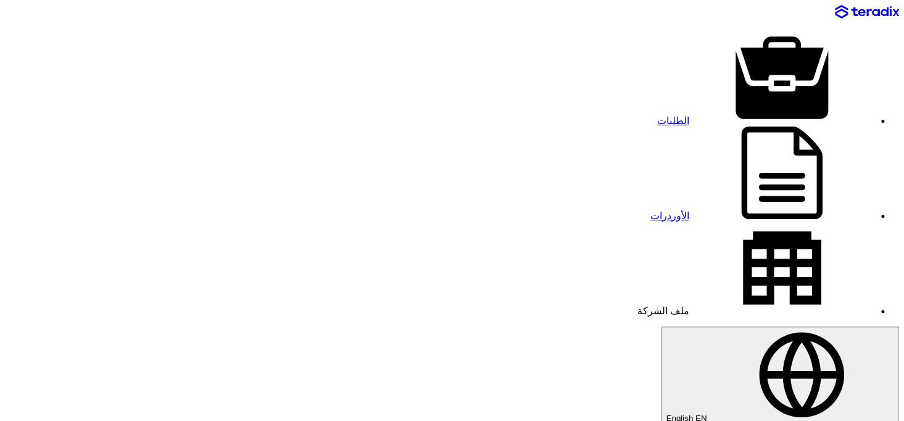
type input "120"
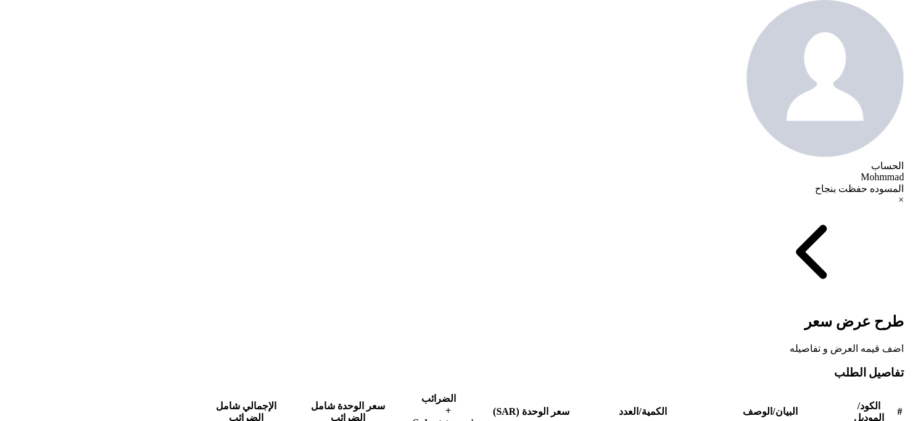
scroll to position [679, 0]
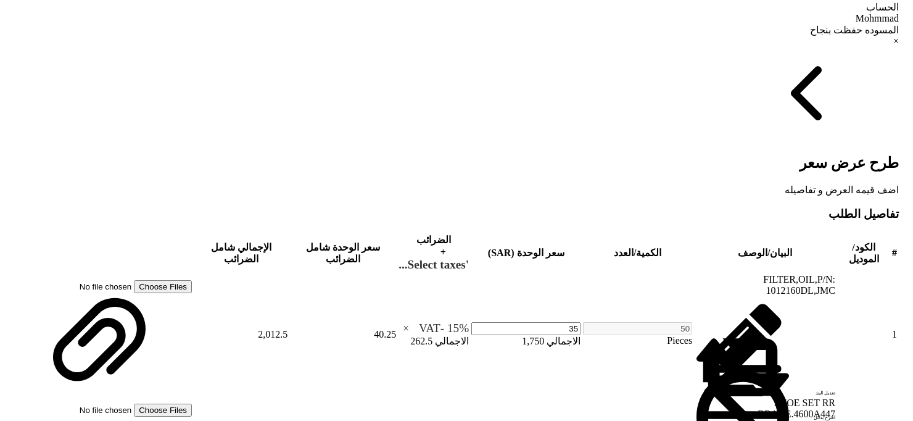
scroll to position [215, 0]
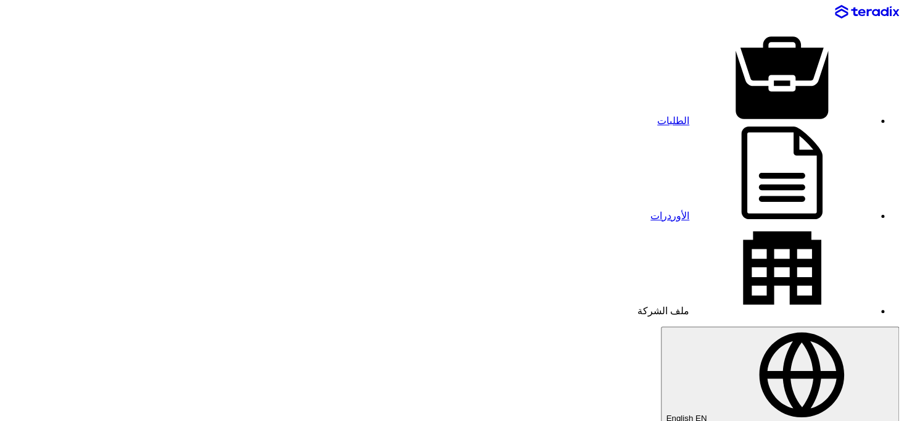
type input "110"
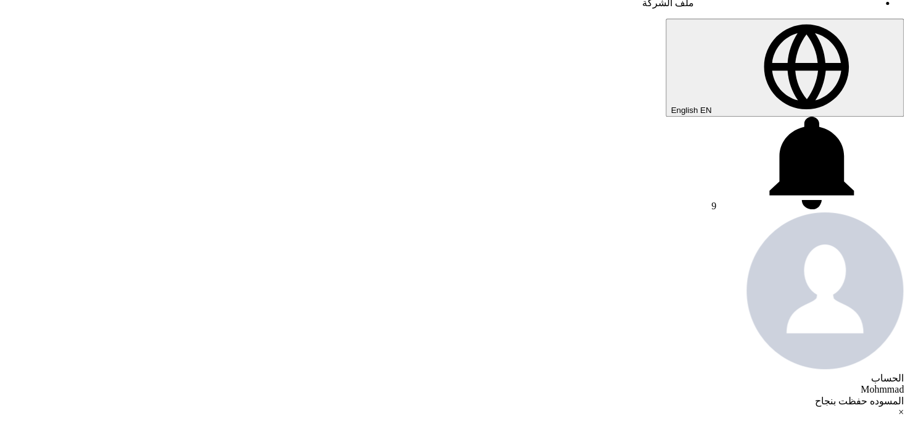
scroll to position [494, 0]
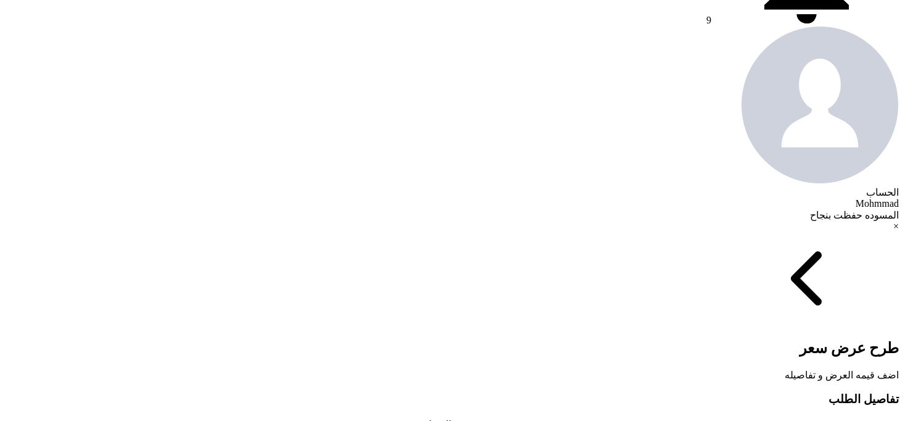
scroll to position [215, 0]
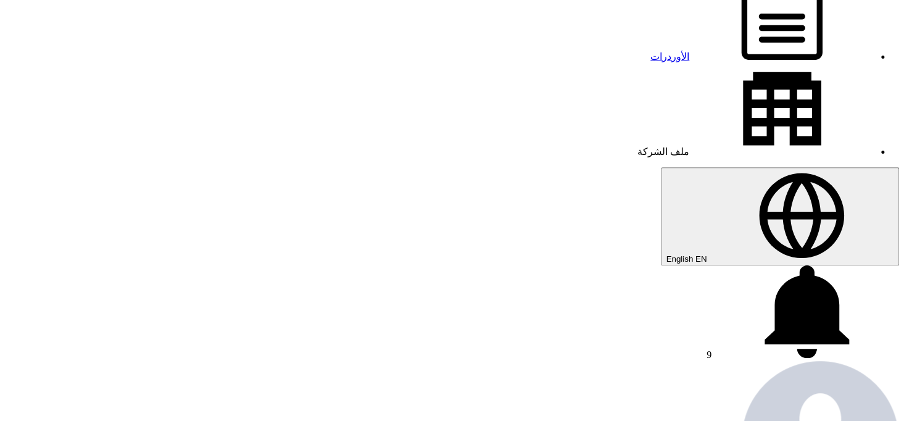
scroll to position [185, 0]
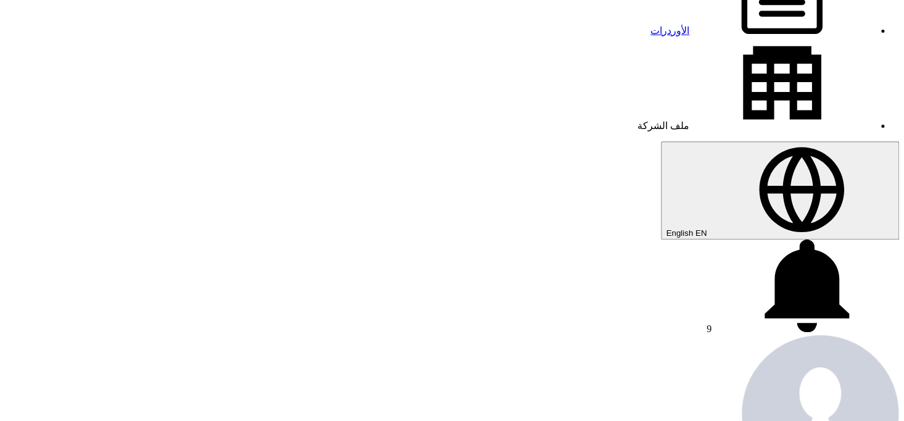
type input "100"
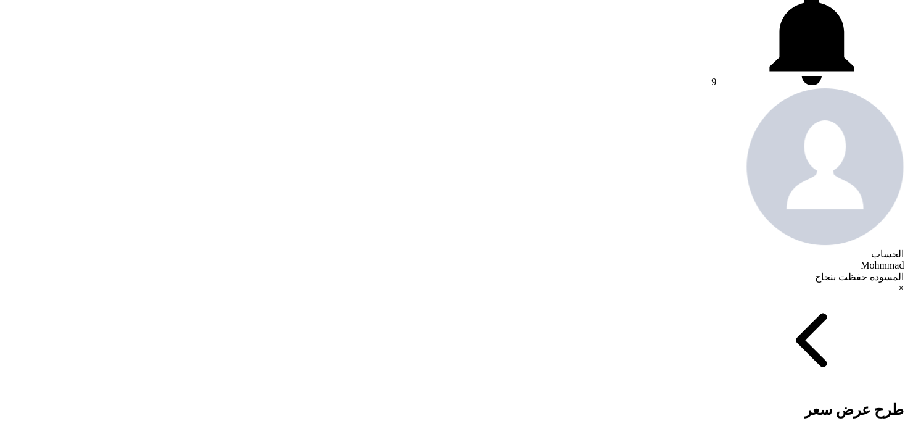
scroll to position [617, 0]
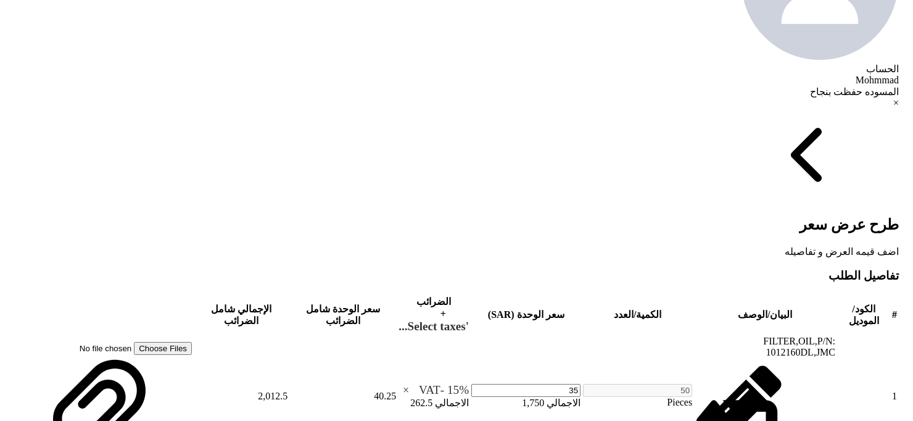
scroll to position [215, 0]
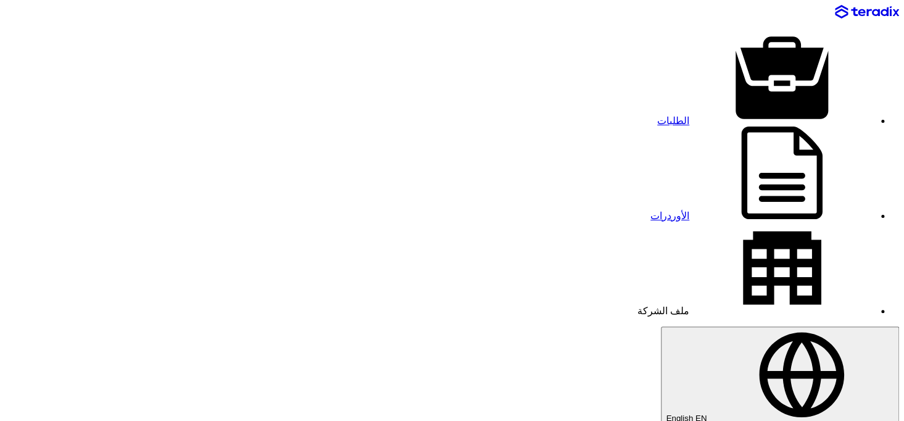
type input "105"
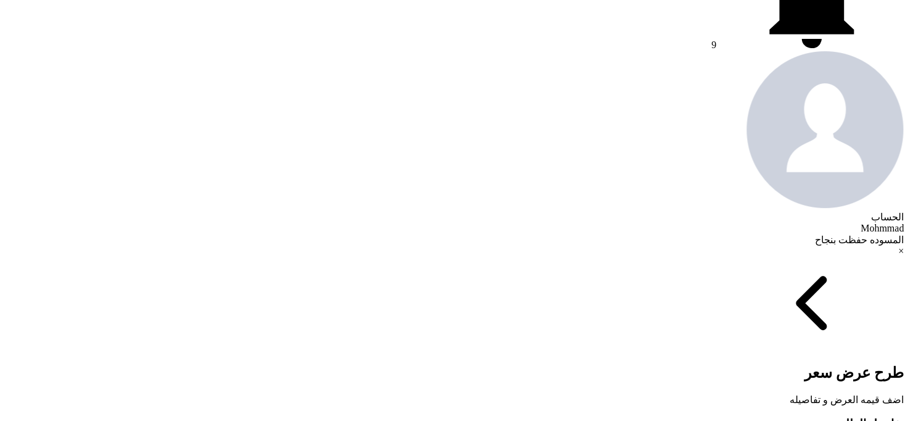
scroll to position [617, 0]
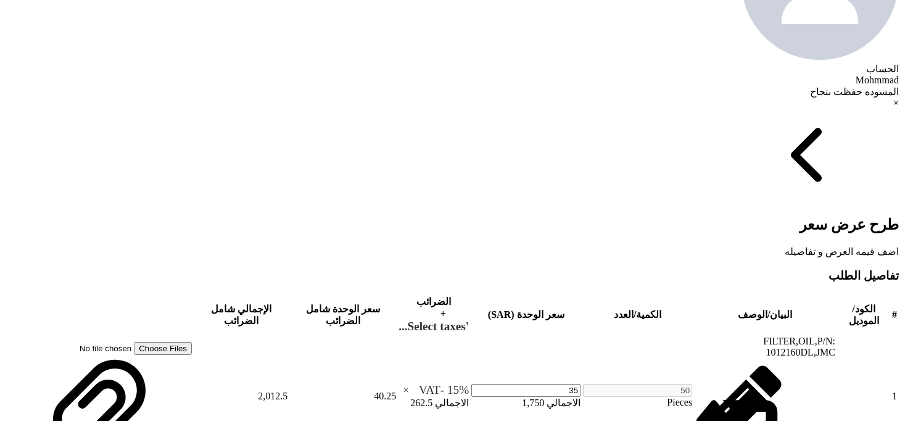
scroll to position [215, 0]
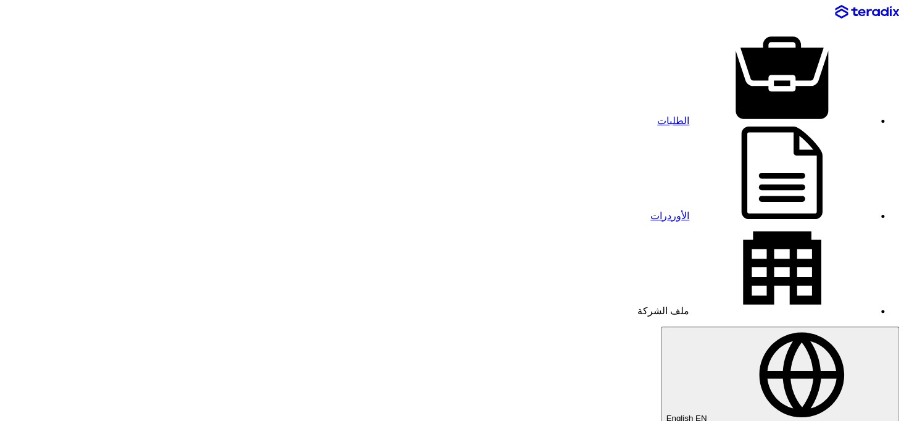
type input "100"
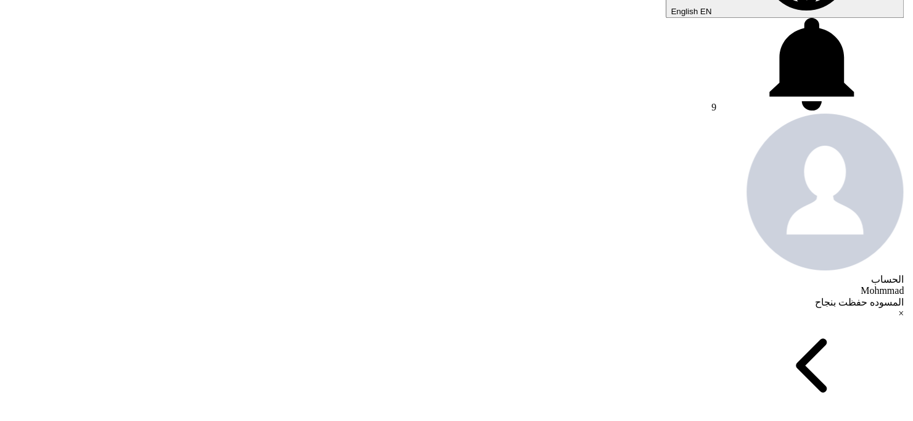
scroll to position [494, 0]
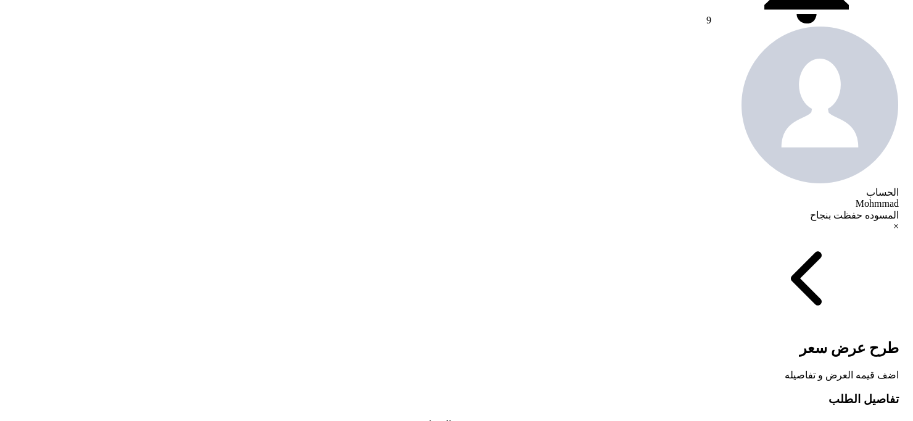
scroll to position [215, 0]
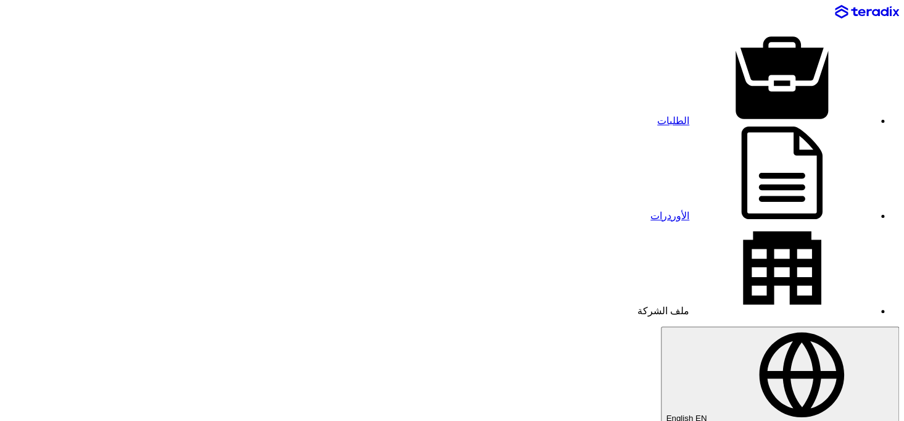
paste input "71724"
type input "71724"
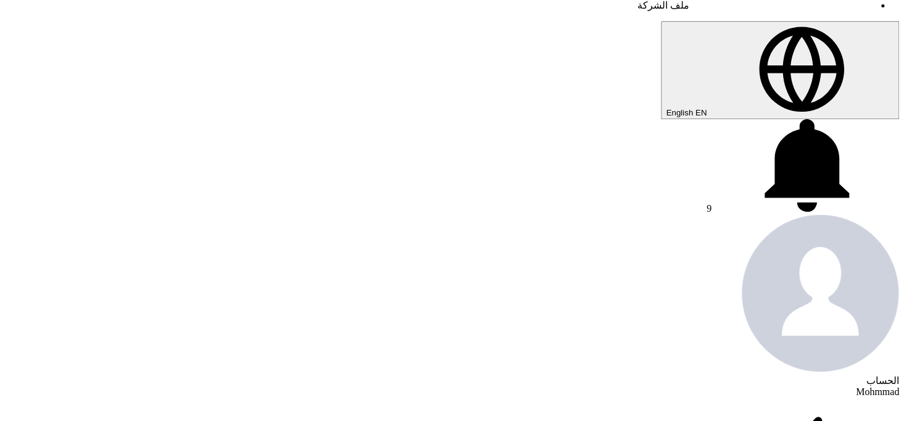
scroll to position [309, 0]
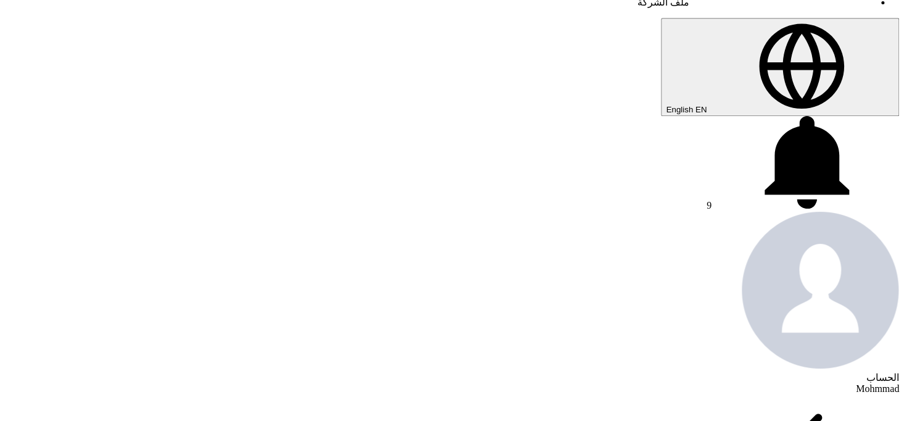
type input "110"
copy span "BF1212"
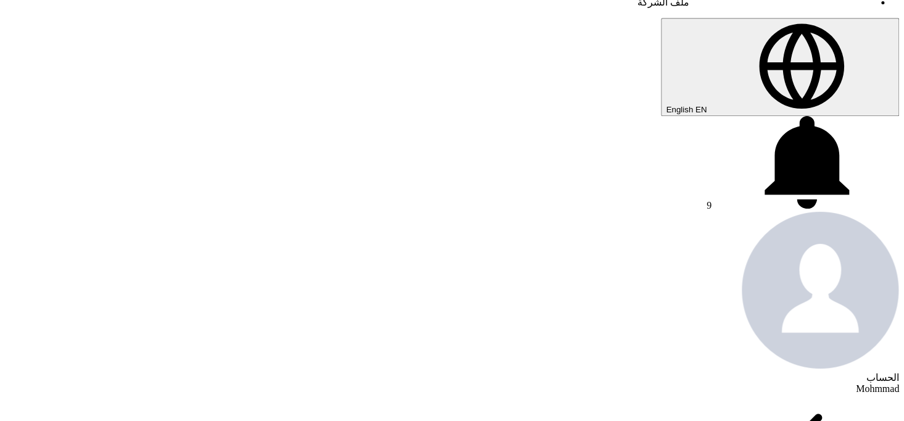
type input "40"
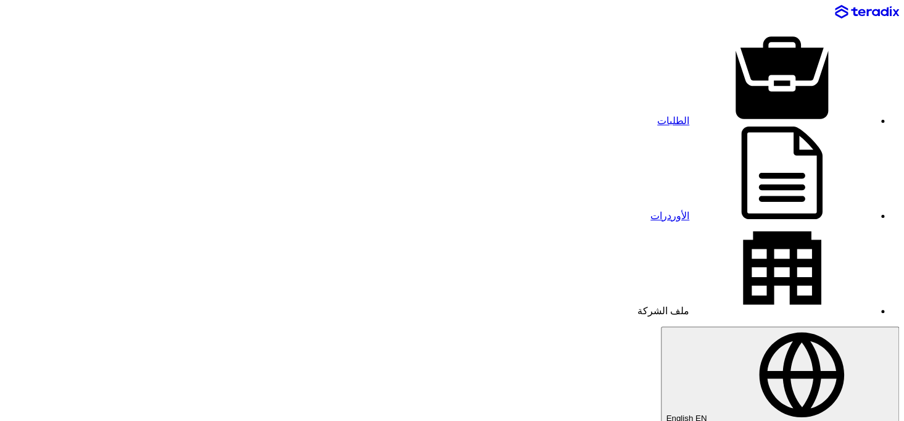
scroll to position [185, 0]
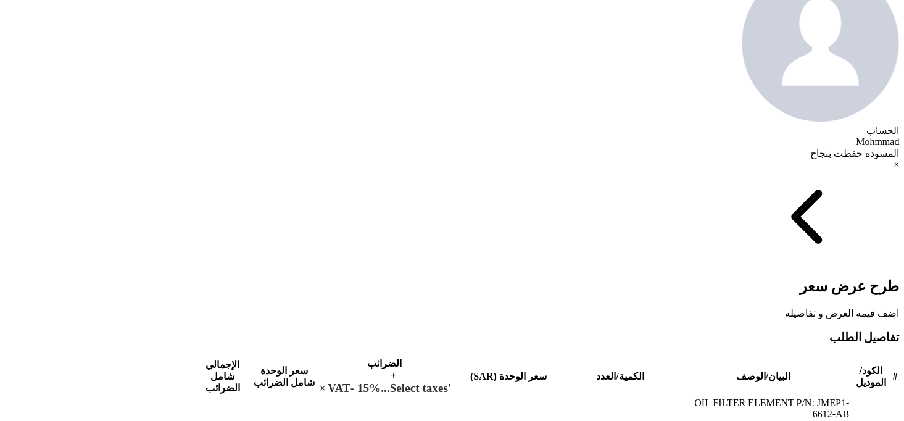
scroll to position [679, 0]
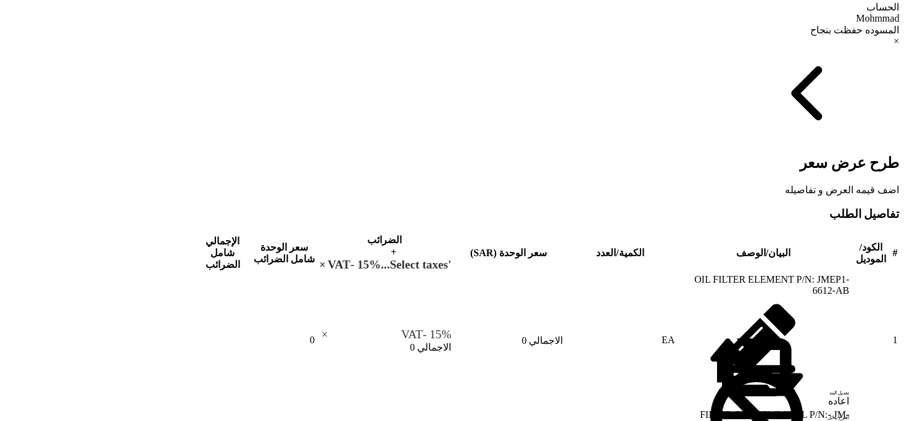
type input "[DATE]"
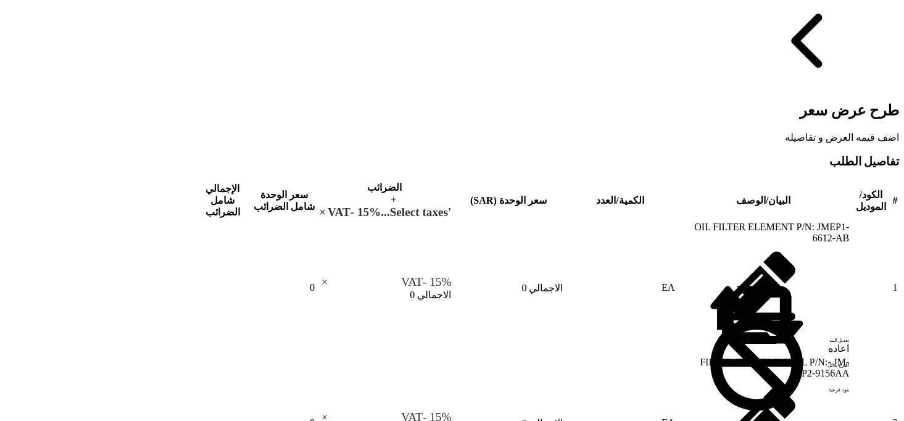
scroll to position [802, 0]
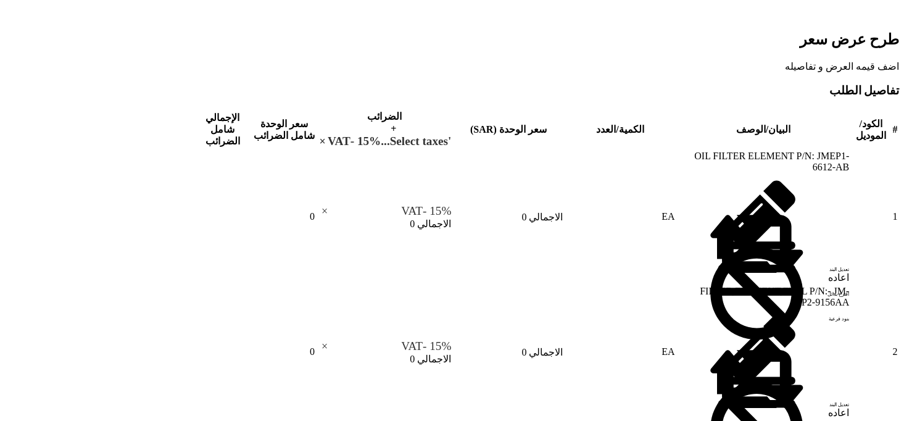
checkbox input "true"
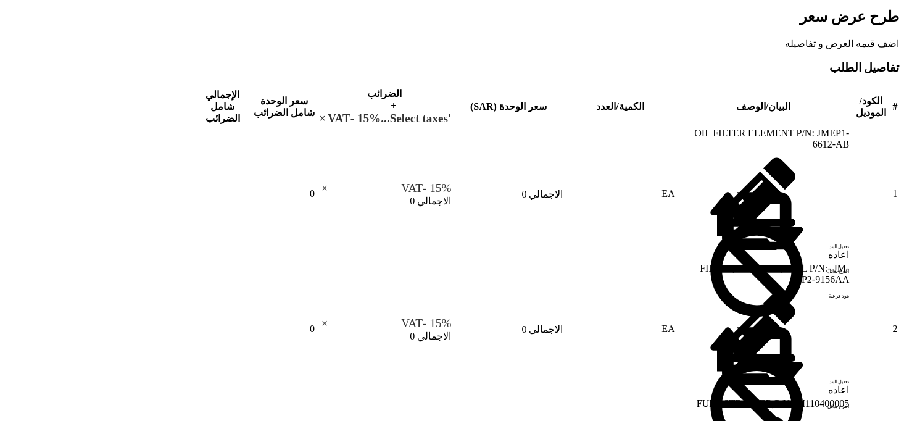
type input "100"
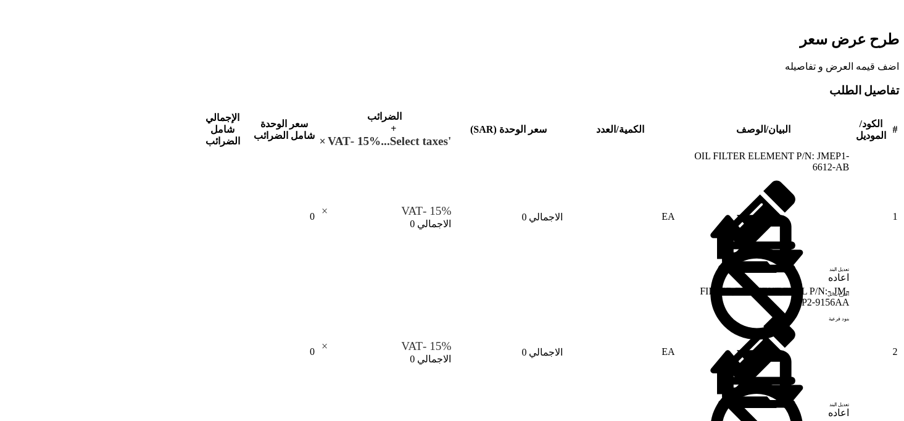
type input "60"
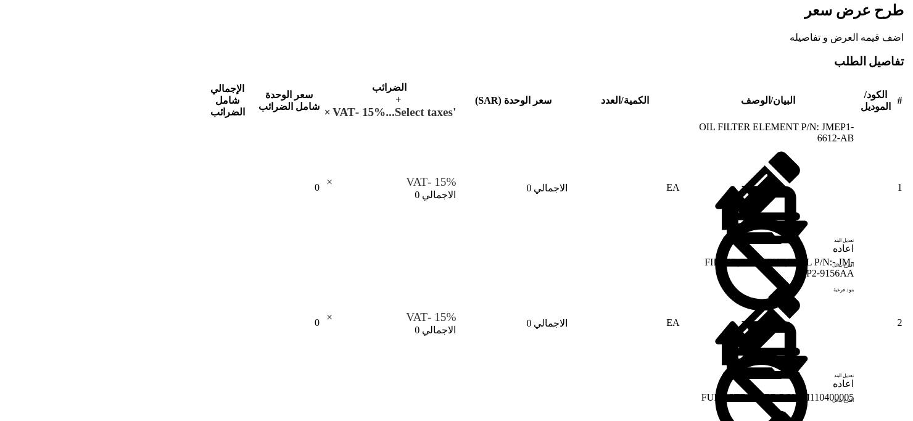
scroll to position [800, 0]
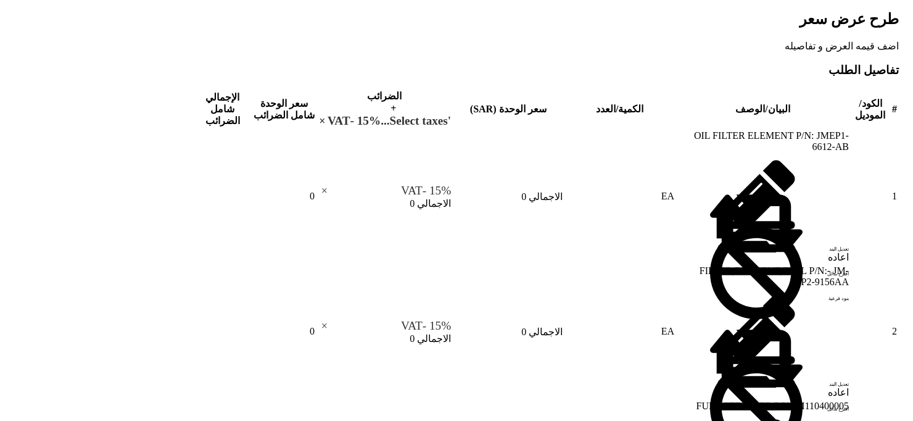
scroll to position [264, 0]
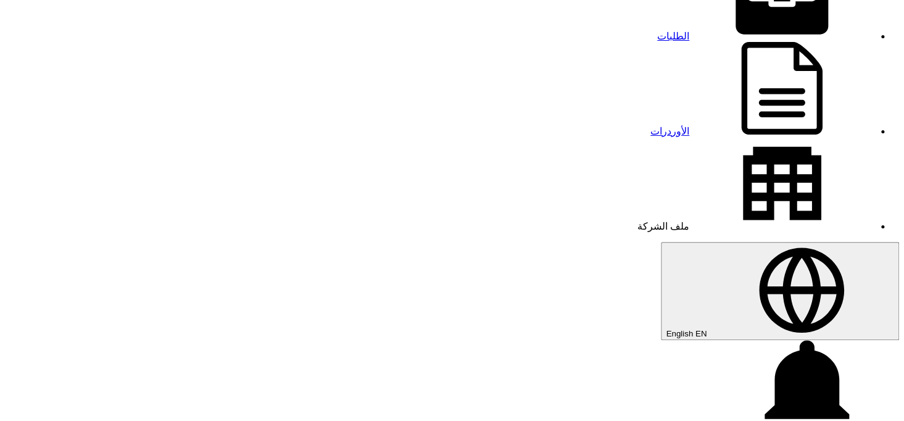
scroll to position [432, 0]
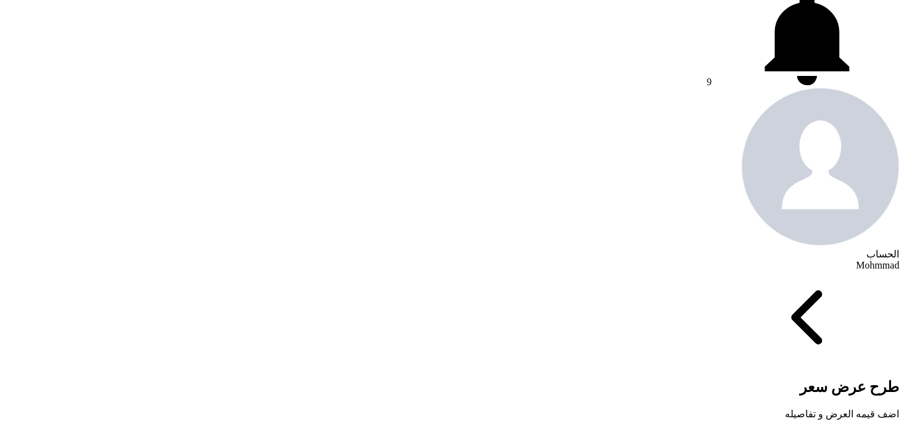
type input "100"
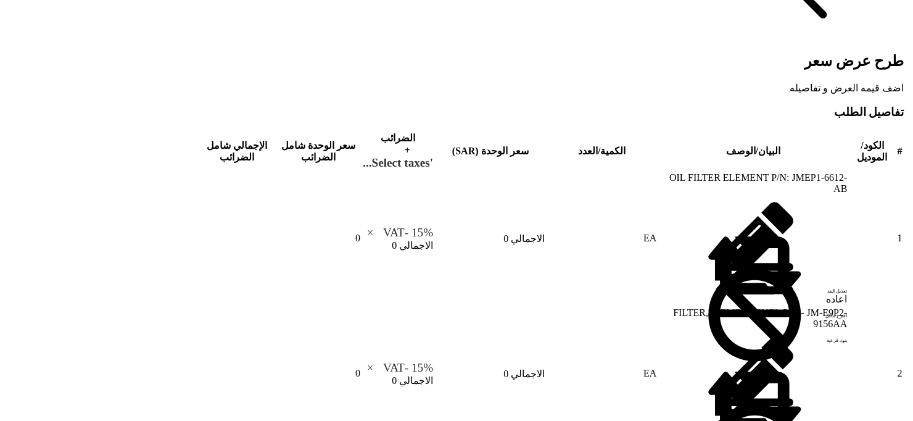
scroll to position [802, 0]
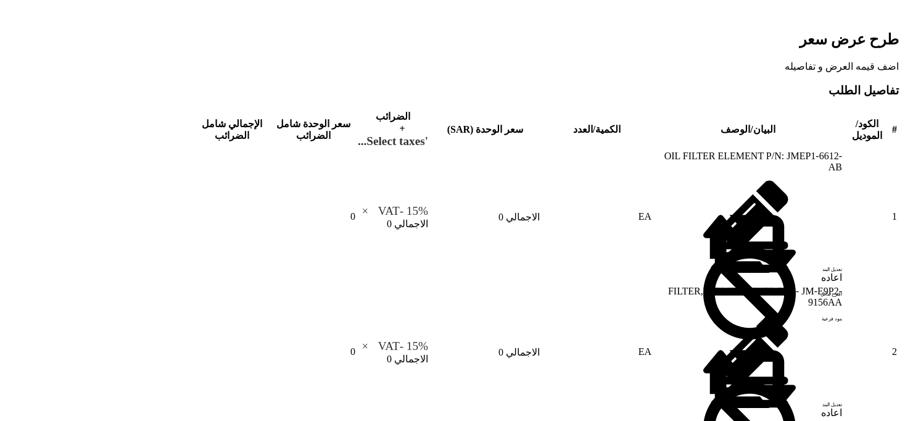
scroll to position [247, 0]
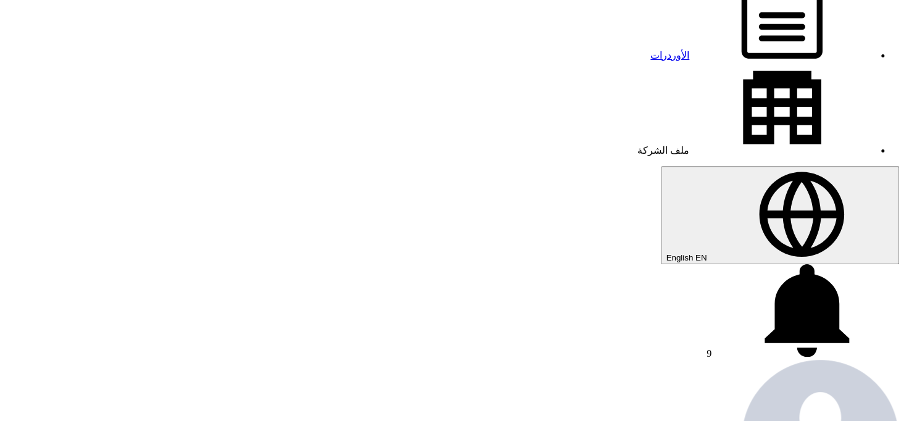
scroll to position [247, 0]
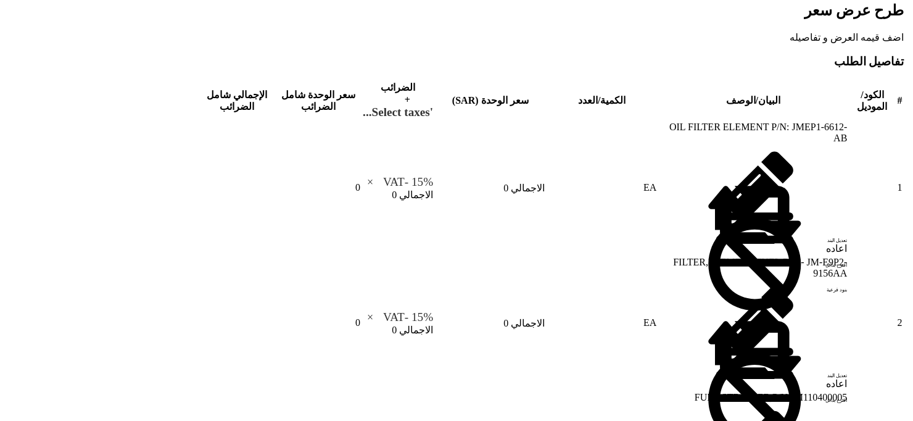
scroll to position [987, 0]
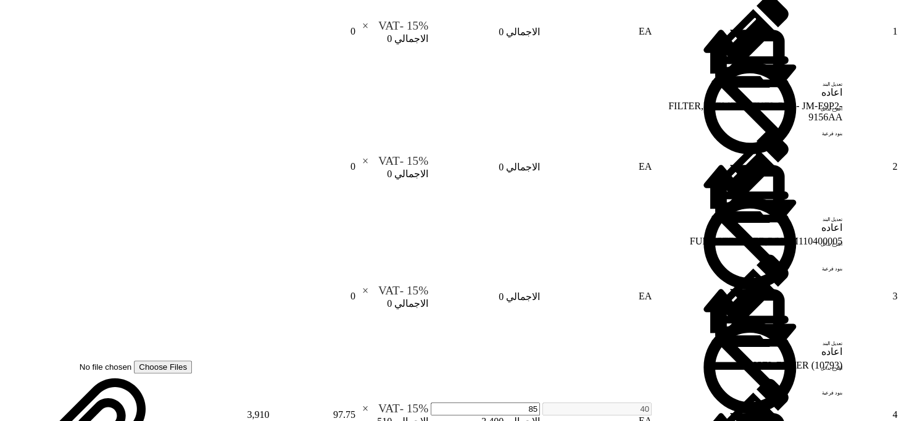
type input "85"
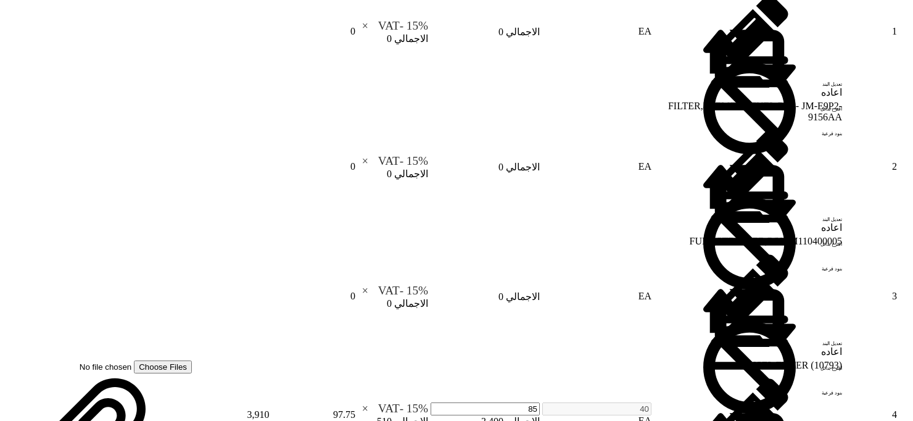
scroll to position [247, 0]
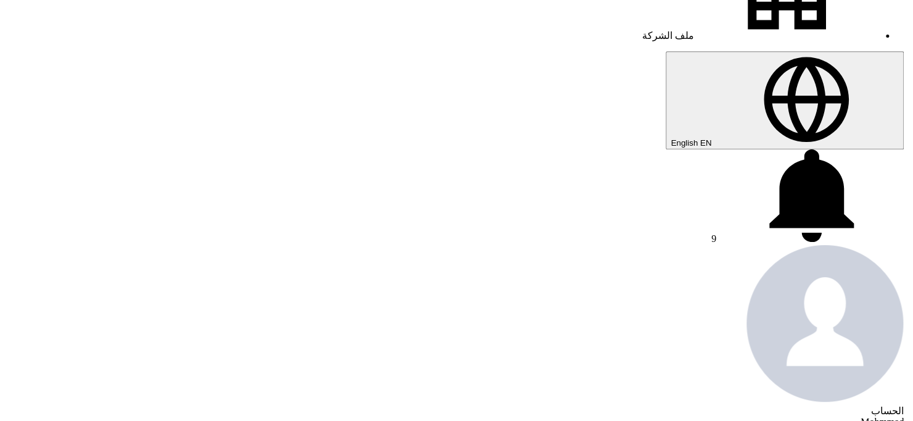
scroll to position [117, 0]
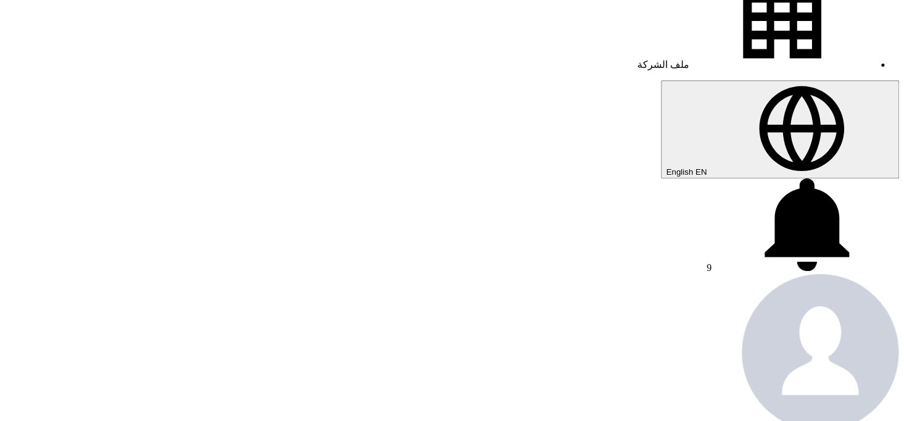
scroll to position [432, 0]
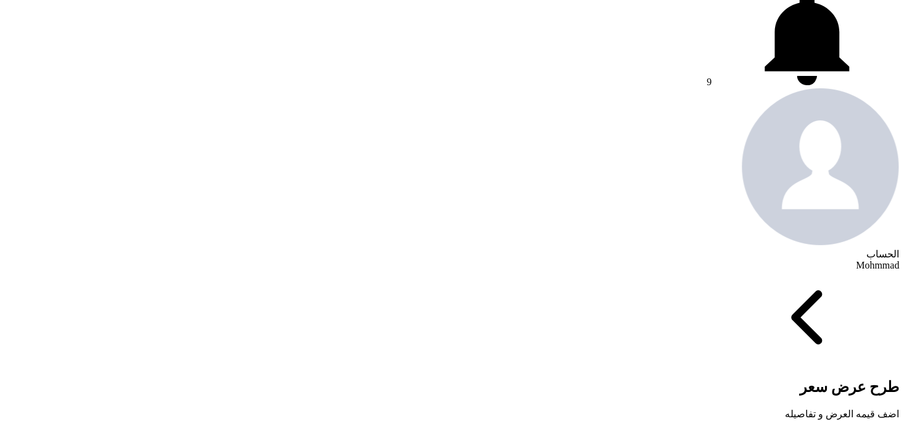
type input "80"
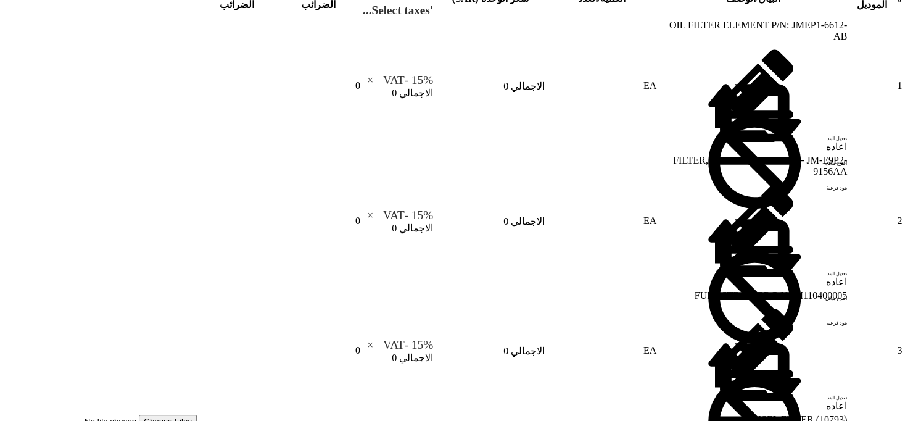
scroll to position [800, 0]
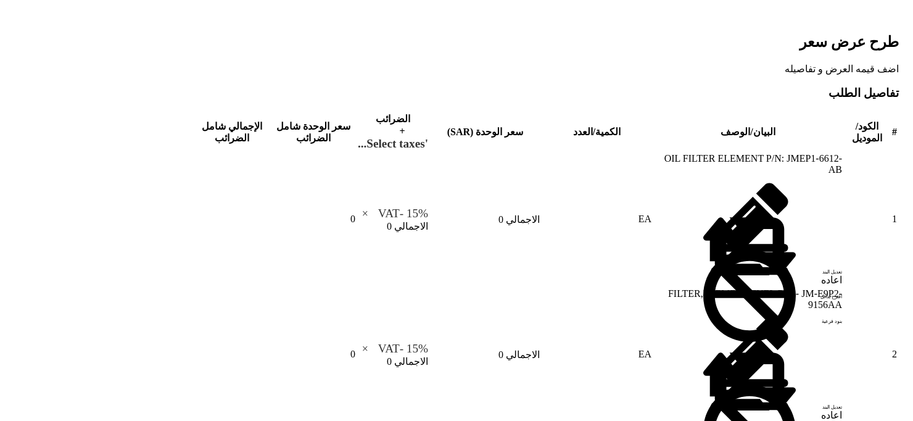
scroll to position [264, 0]
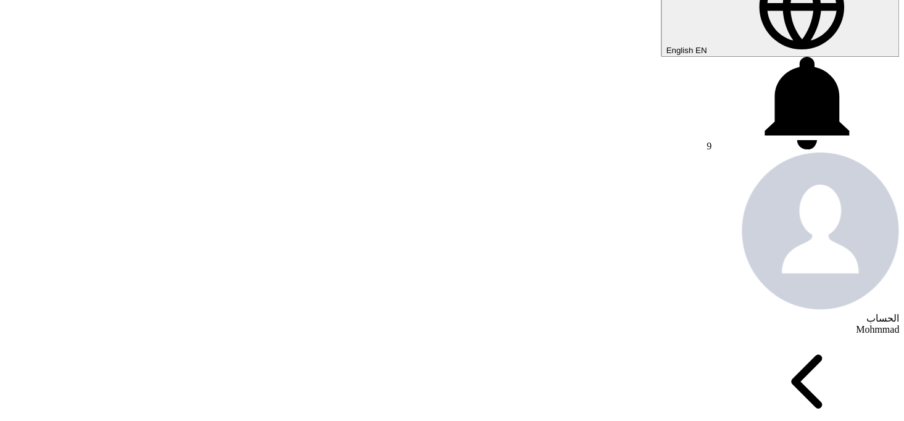
scroll to position [494, 0]
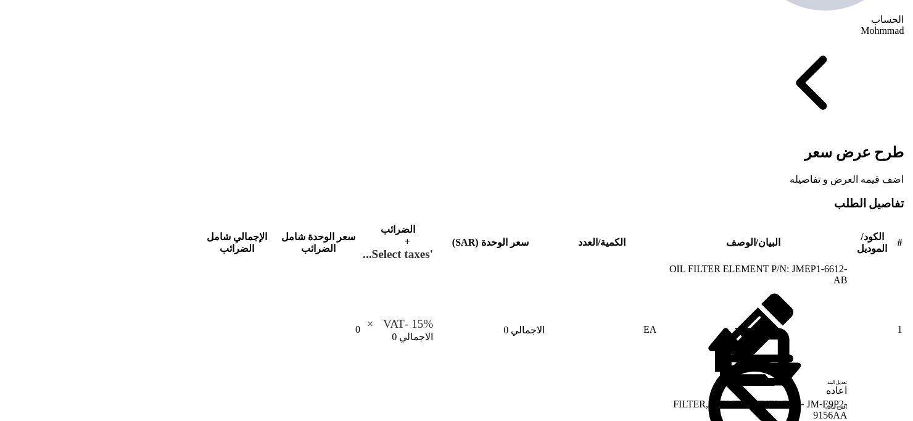
scroll to position [864, 0]
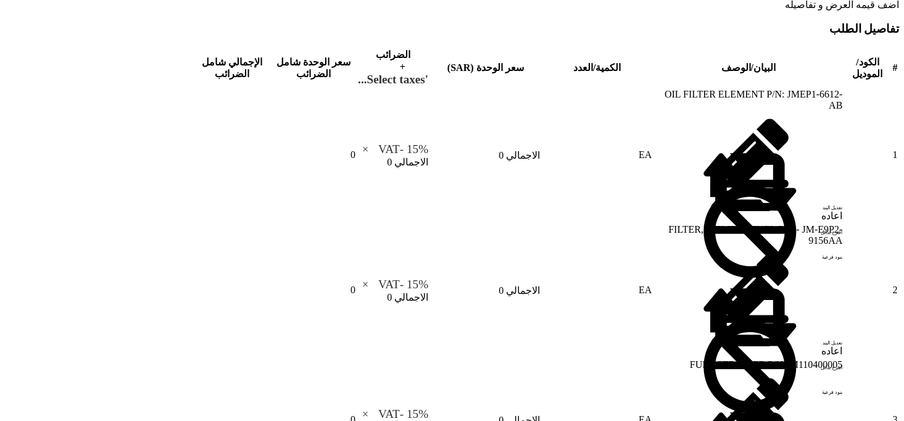
type input "72"
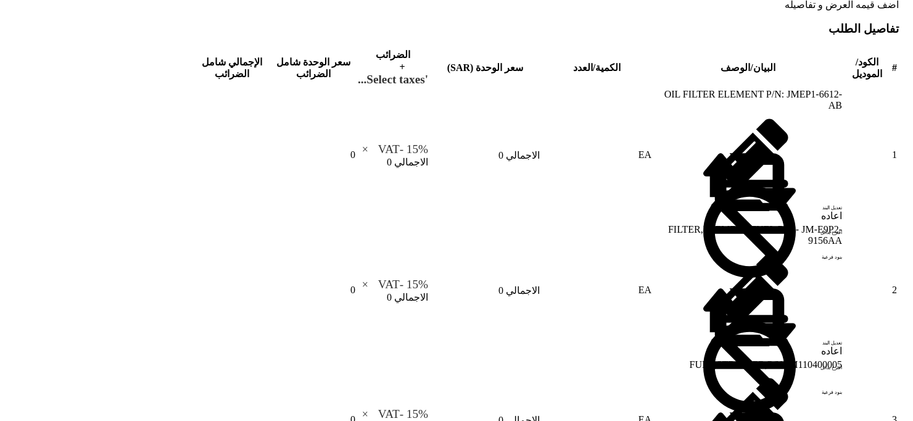
scroll to position [264, 0]
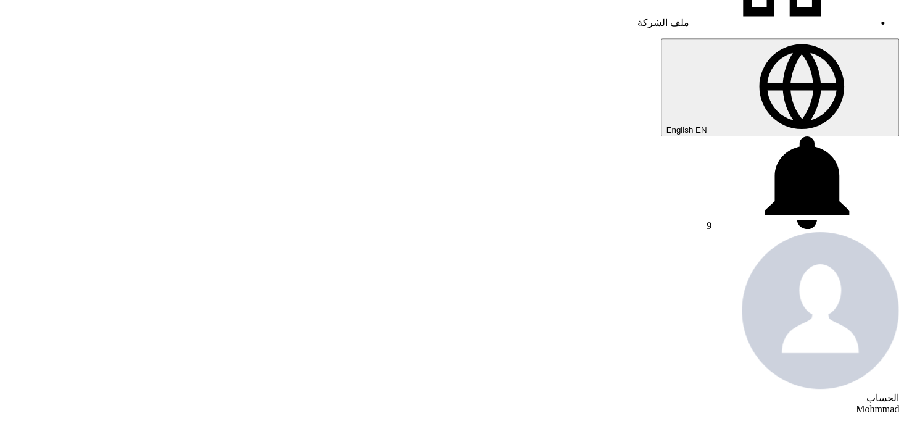
scroll to position [309, 0]
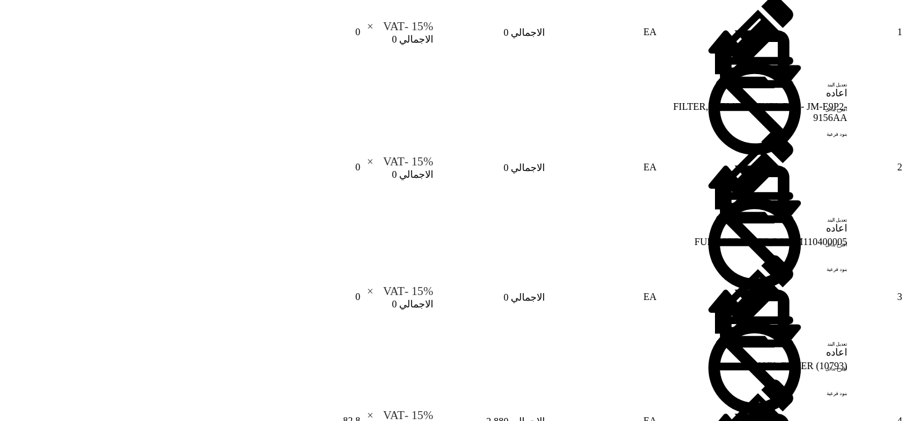
scroll to position [987, 0]
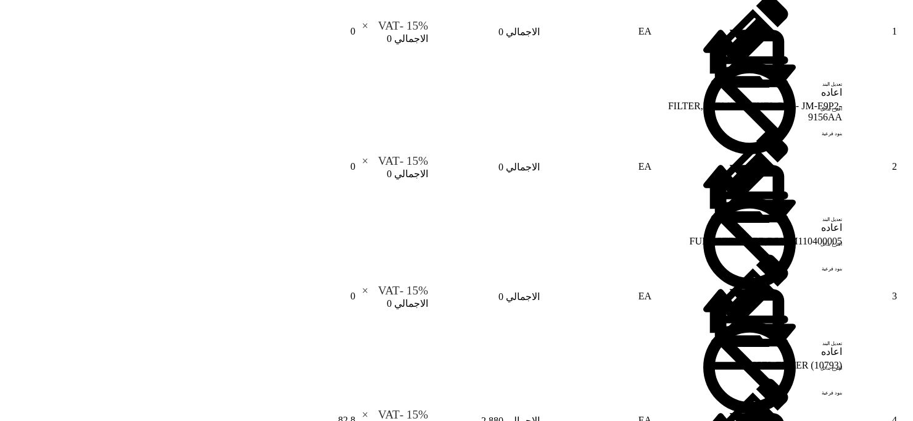
scroll to position [265, 0]
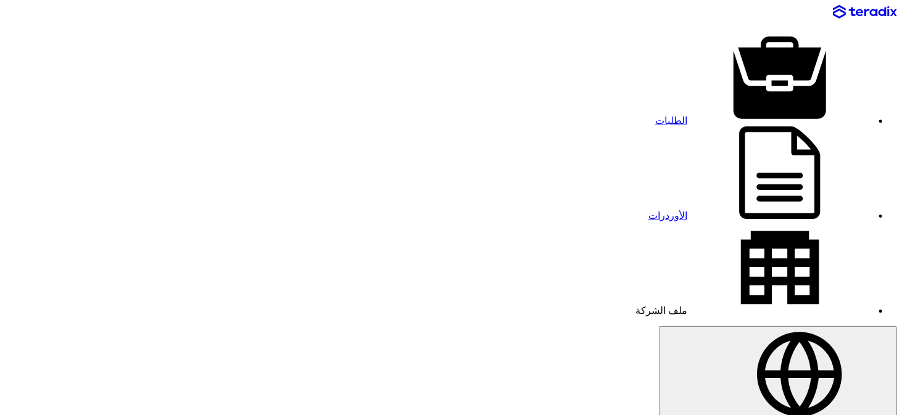
paste input "71724"
type input "71724"
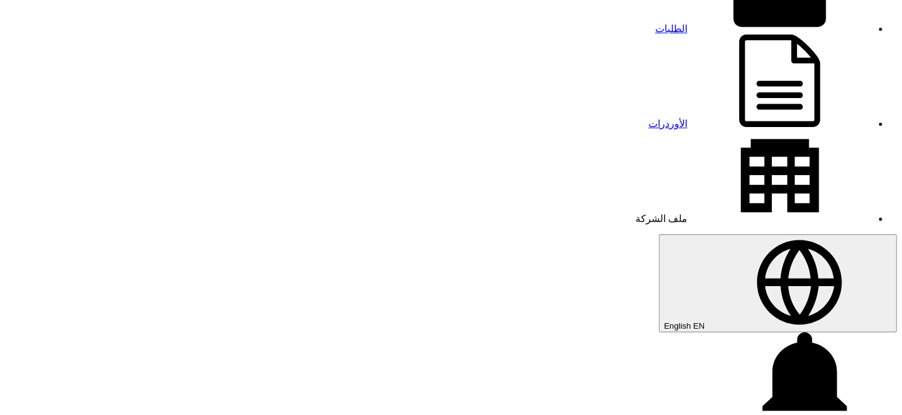
scroll to position [123, 0]
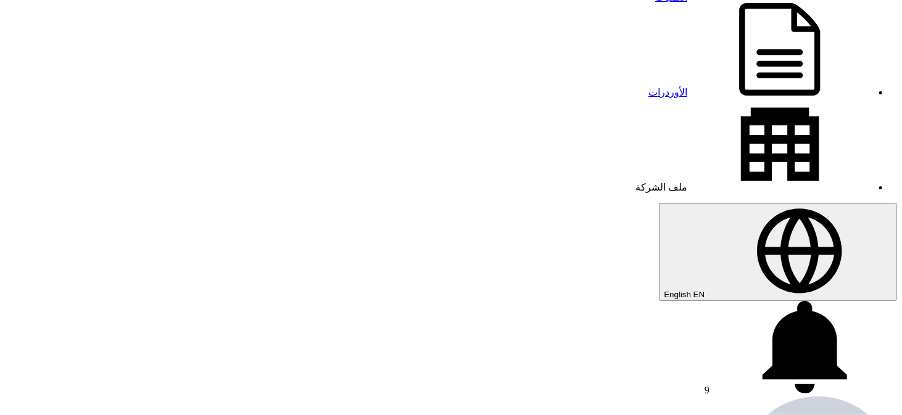
type input "36"
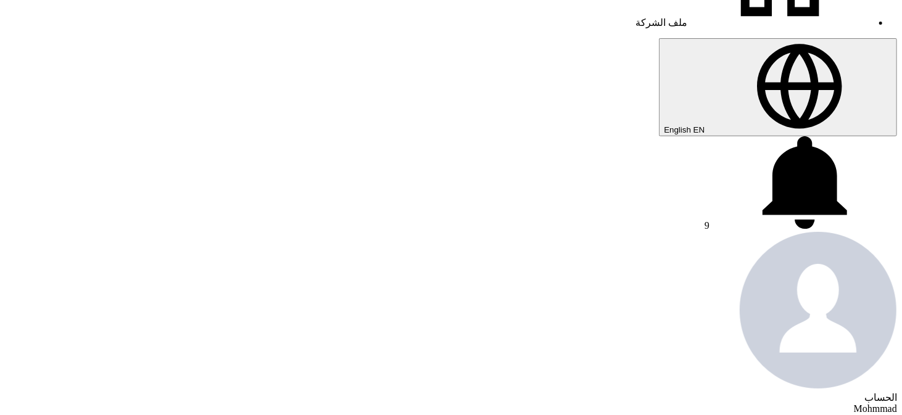
scroll to position [309, 0]
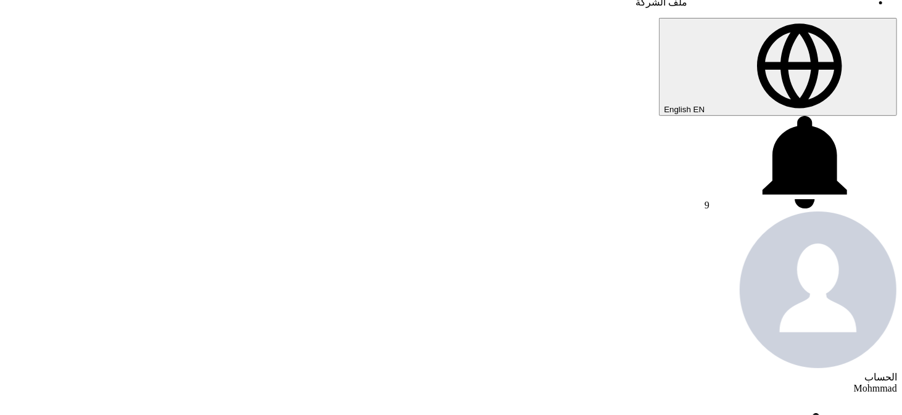
type input "52"
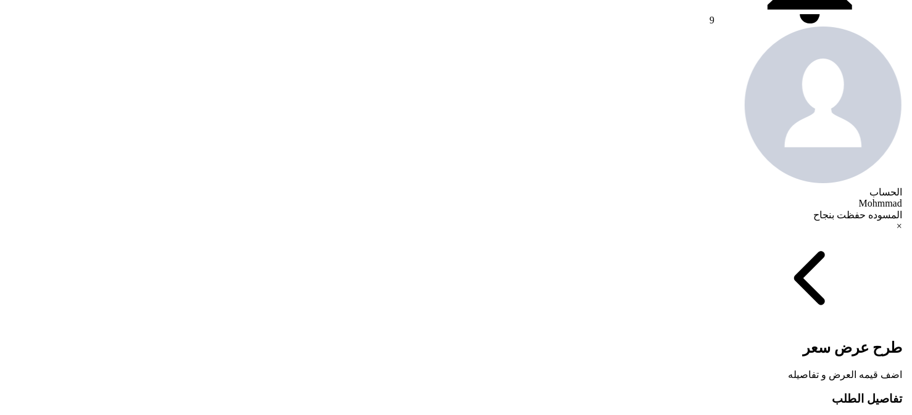
scroll to position [802, 0]
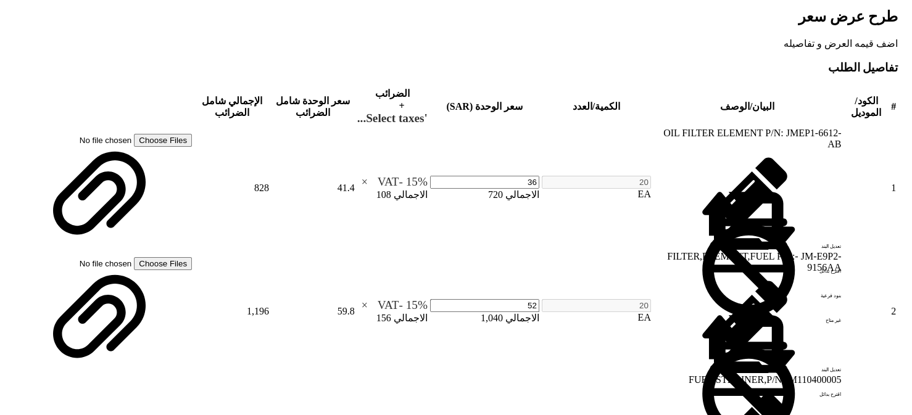
scroll to position [269, 0]
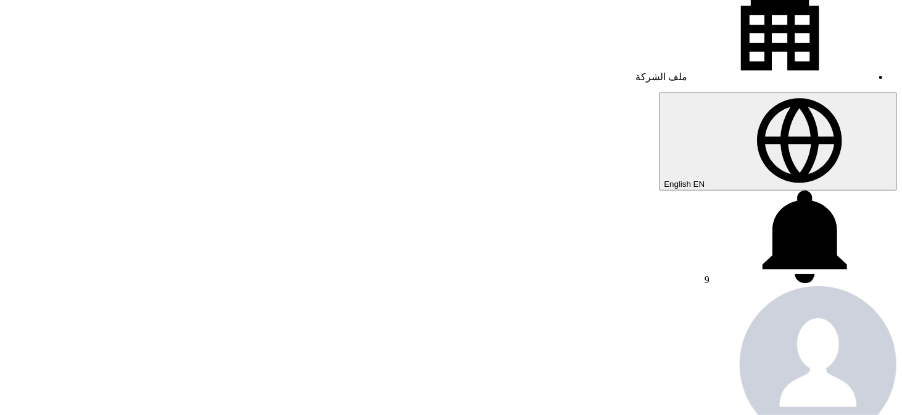
scroll to position [370, 0]
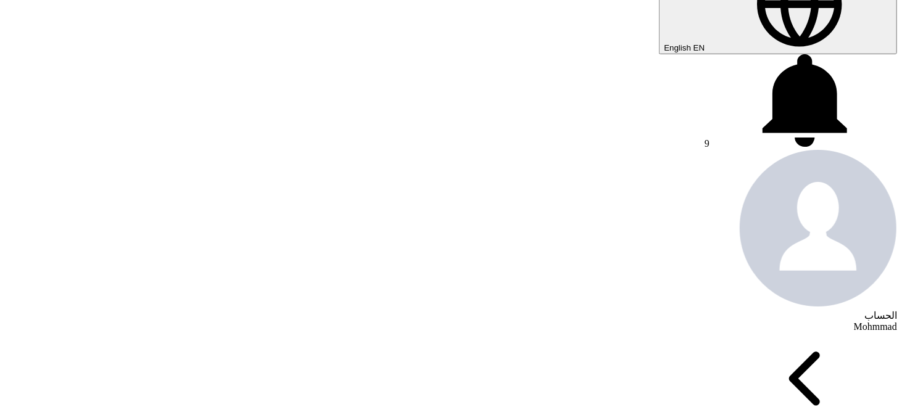
drag, startPoint x: 725, startPoint y: 188, endPoint x: 659, endPoint y: 205, distance: 67.5
copy div "JM110400005"
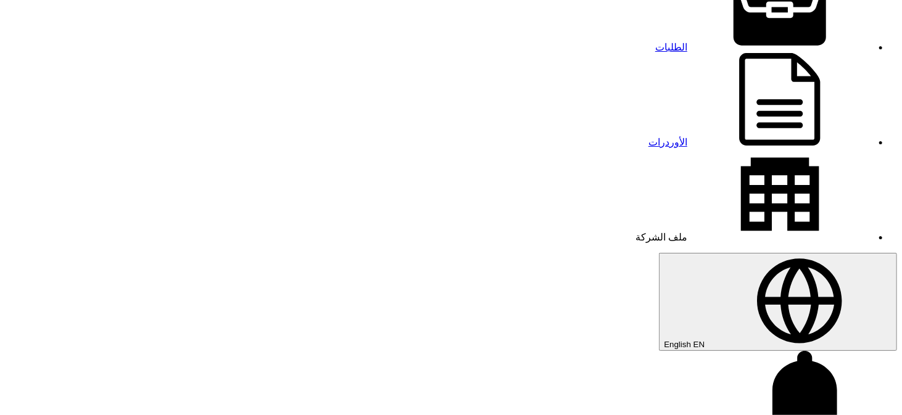
scroll to position [0, 0]
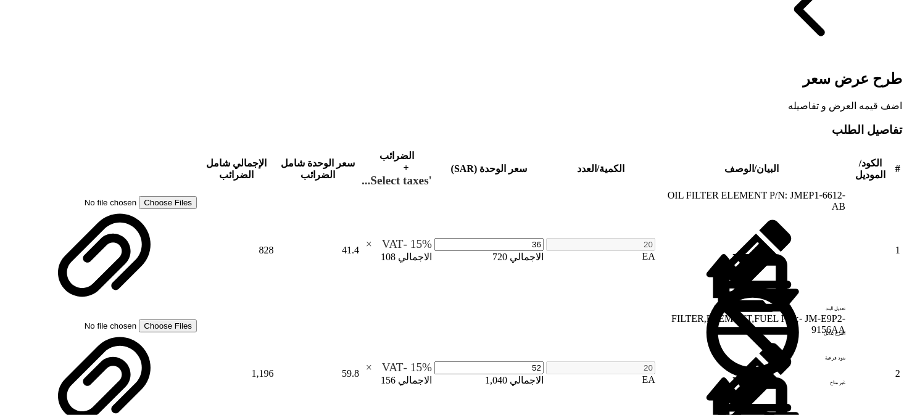
scroll to position [741, 0]
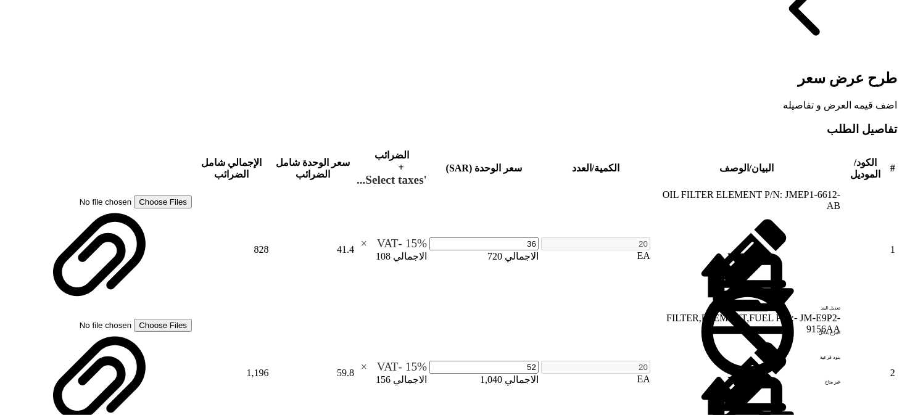
type input "h"
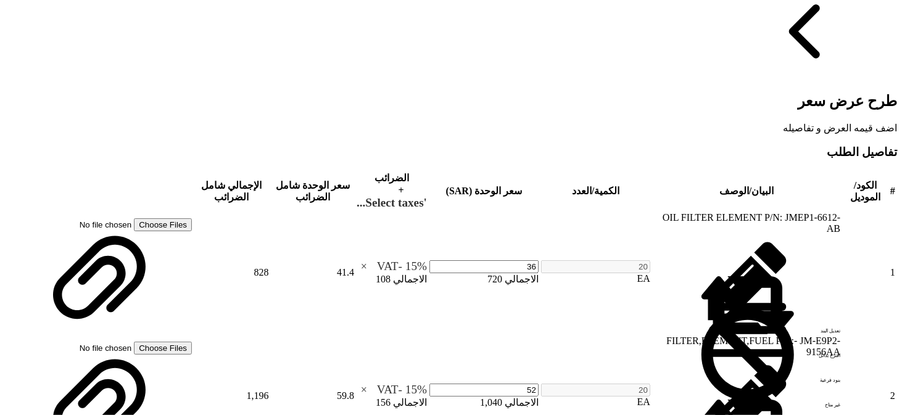
type input "البنود 3 و4 مطلوب ارقام بديلة او عينات او صور بالمقاسات"
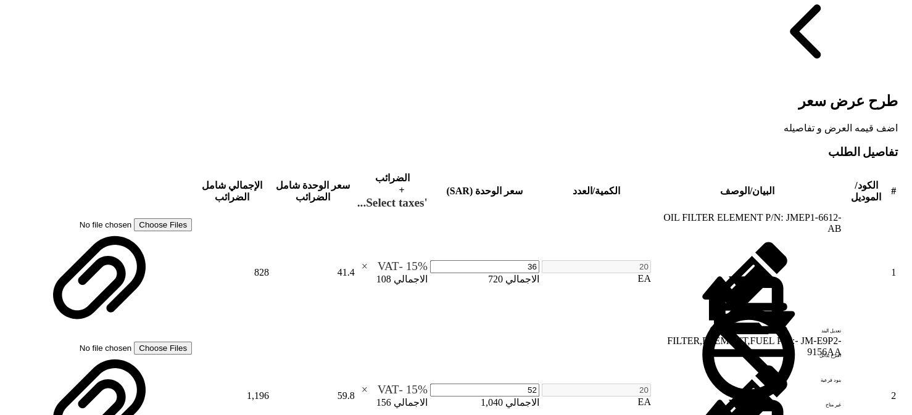
scroll to position [290, 0]
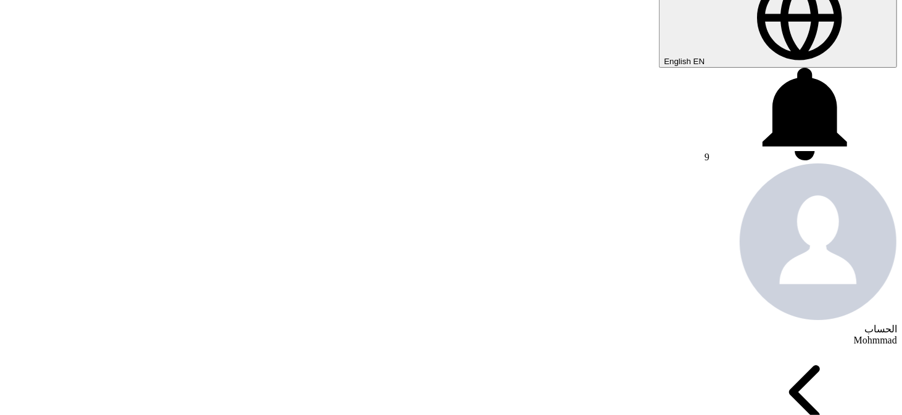
scroll to position [370, 0]
